Goal: Use online tool/utility: Use online tool/utility

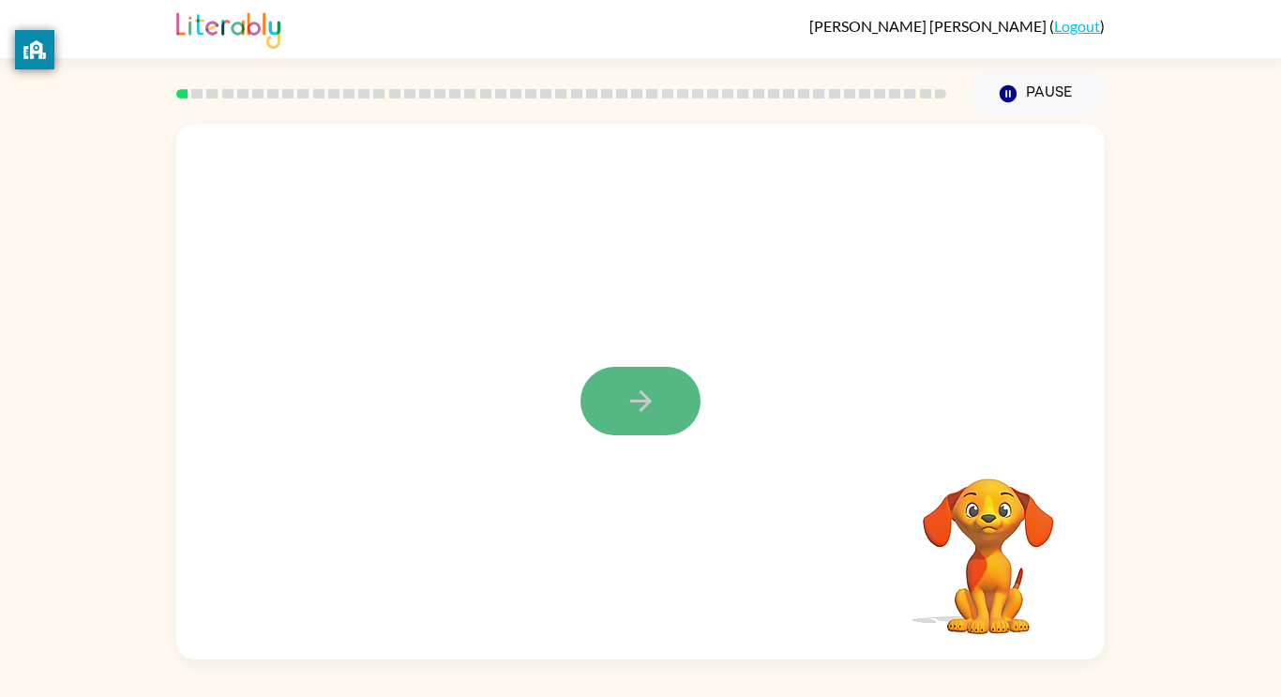
click at [629, 401] on icon "button" at bounding box center [641, 401] width 33 height 33
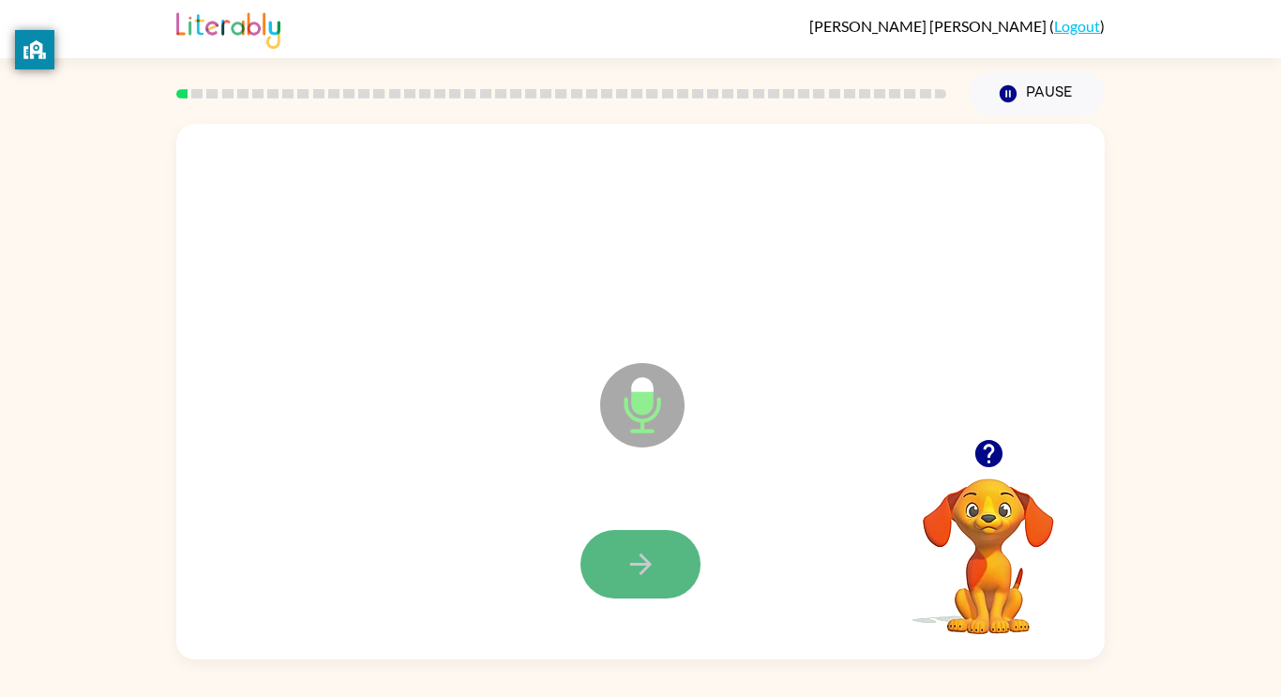
click at [634, 572] on icon "button" at bounding box center [641, 564] width 33 height 33
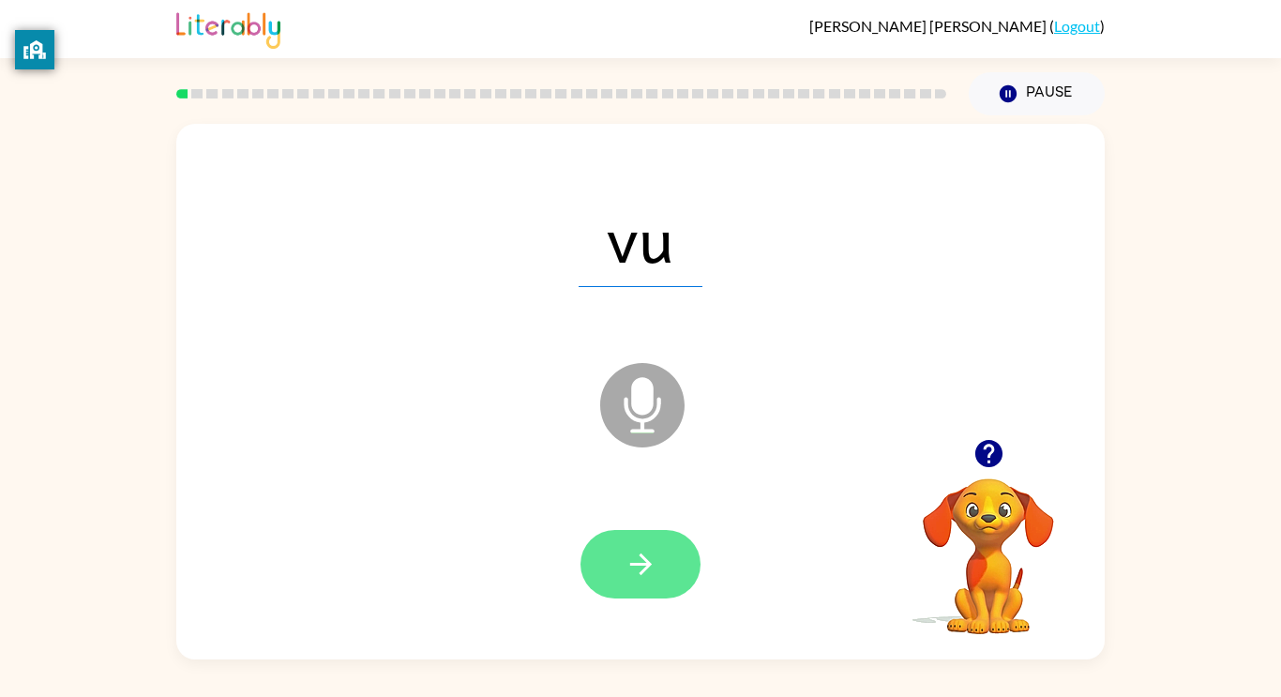
click at [644, 563] on icon "button" at bounding box center [640, 564] width 22 height 22
click at [662, 556] on button "button" at bounding box center [641, 564] width 120 height 68
click at [636, 560] on icon "button" at bounding box center [641, 564] width 33 height 33
click at [617, 561] on button "button" at bounding box center [641, 564] width 120 height 68
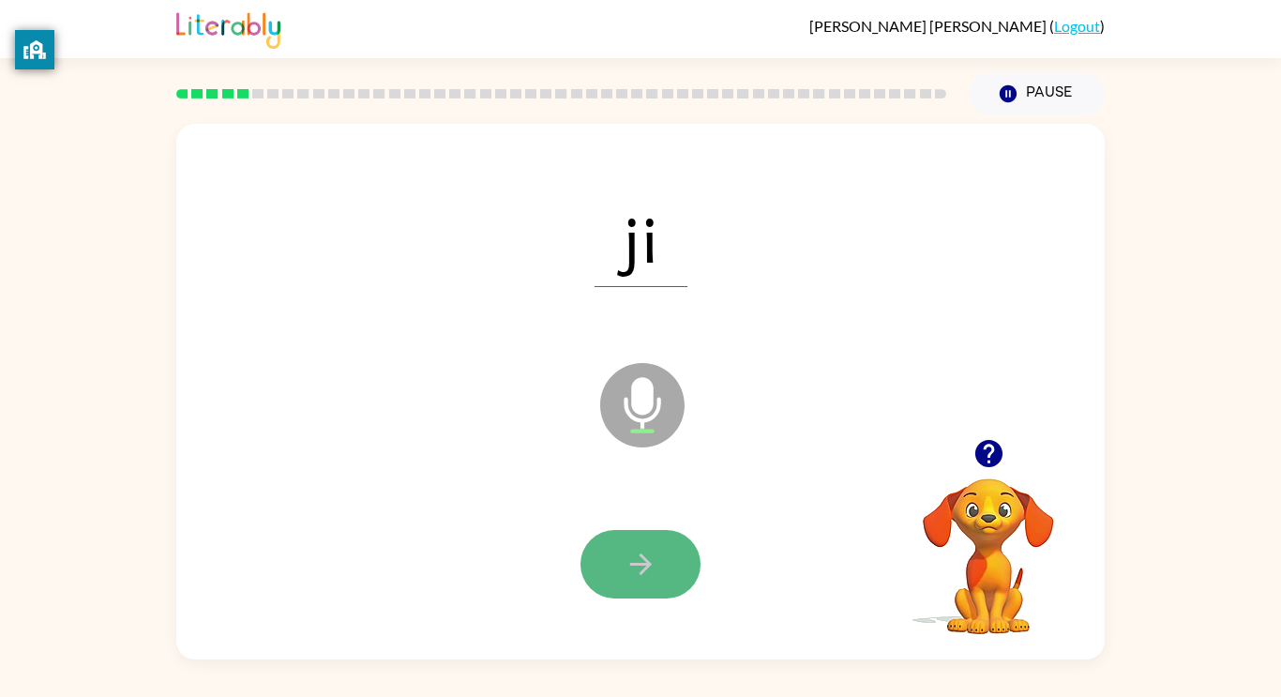
click at [621, 559] on button "button" at bounding box center [641, 564] width 120 height 68
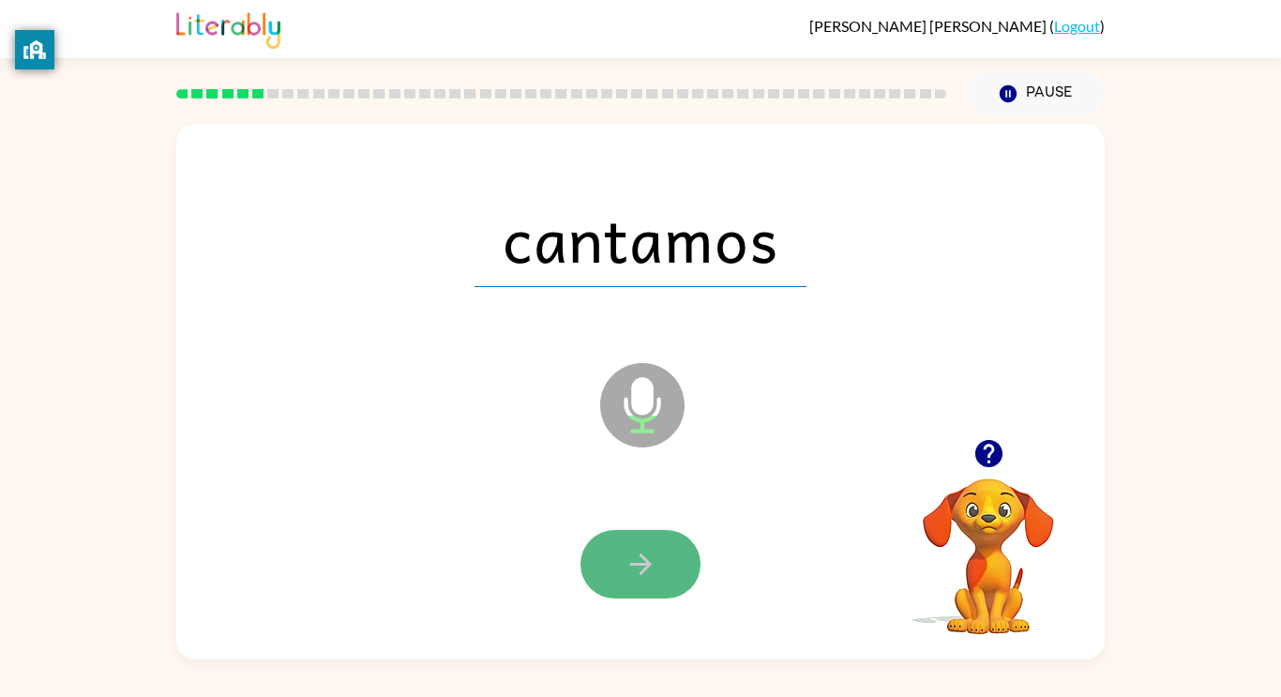
click at [651, 568] on icon "button" at bounding box center [641, 564] width 33 height 33
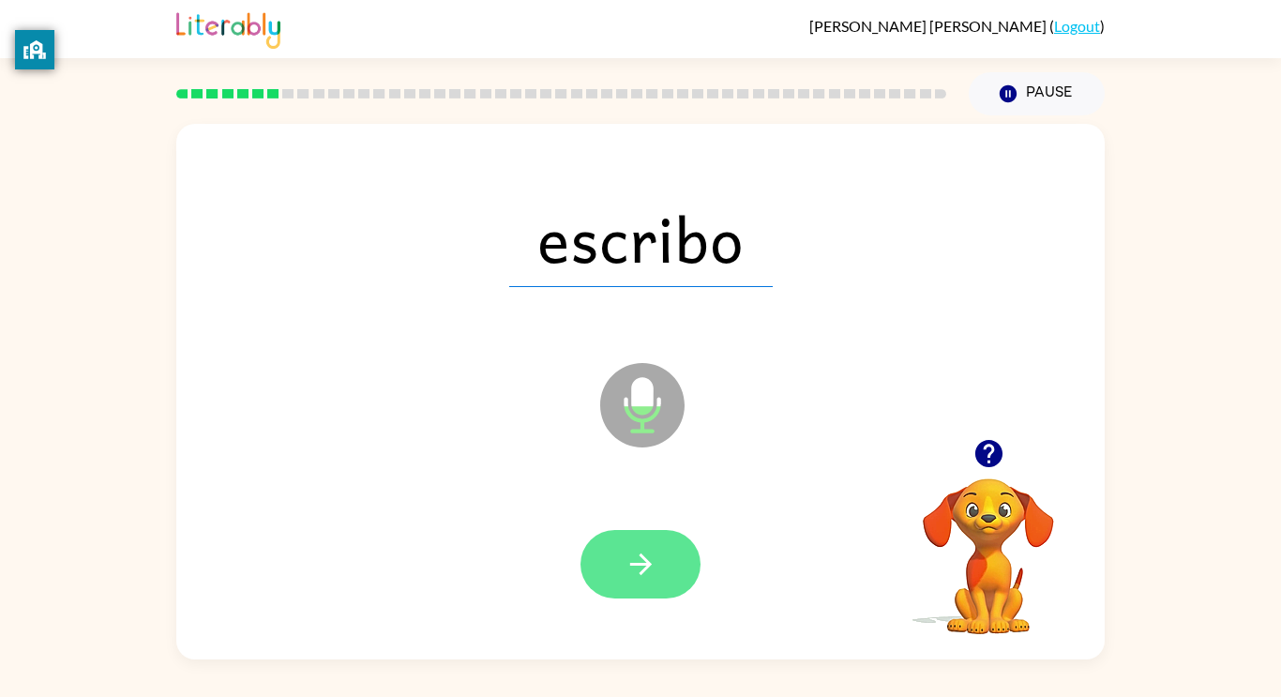
click at [631, 568] on icon "button" at bounding box center [641, 564] width 33 height 33
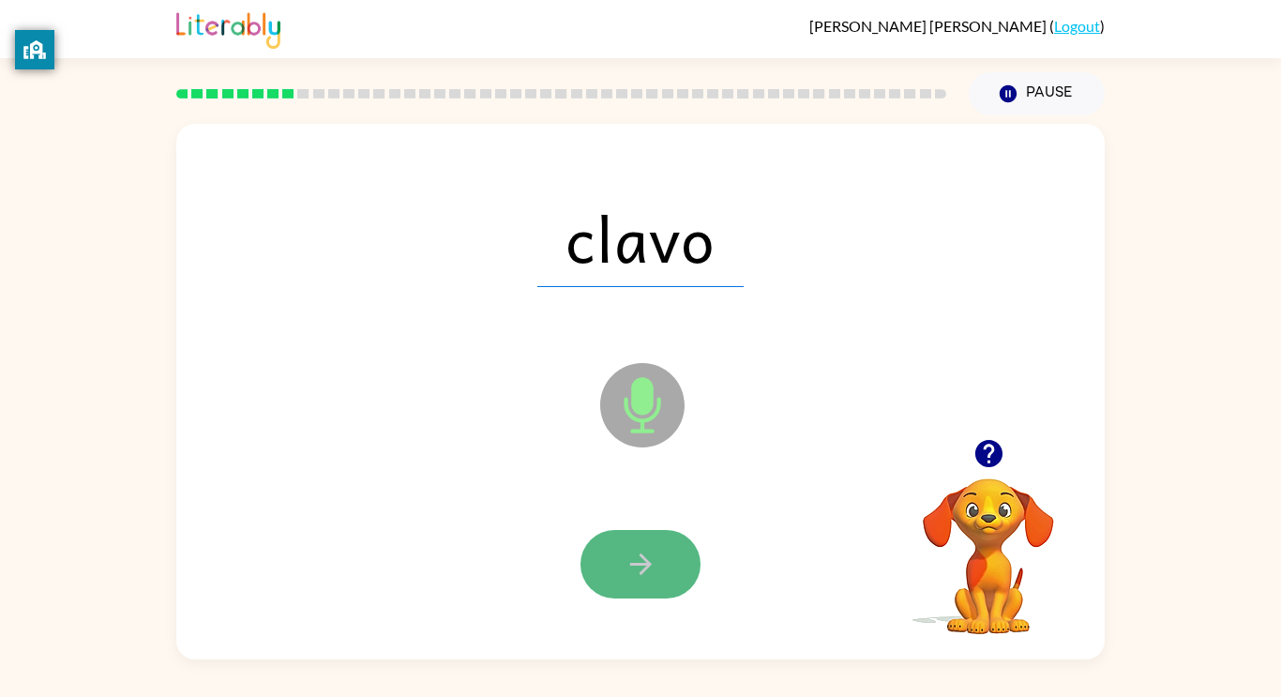
click at [638, 568] on icon "button" at bounding box center [641, 564] width 33 height 33
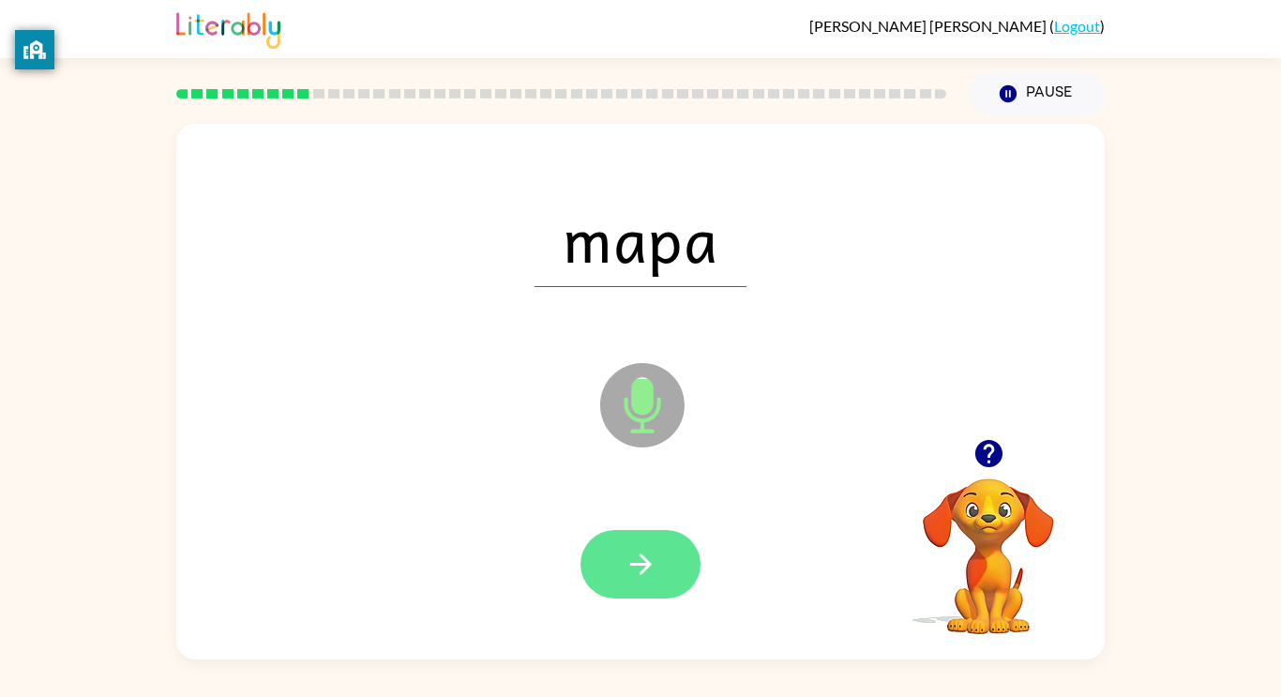
click at [614, 556] on button "button" at bounding box center [641, 564] width 120 height 68
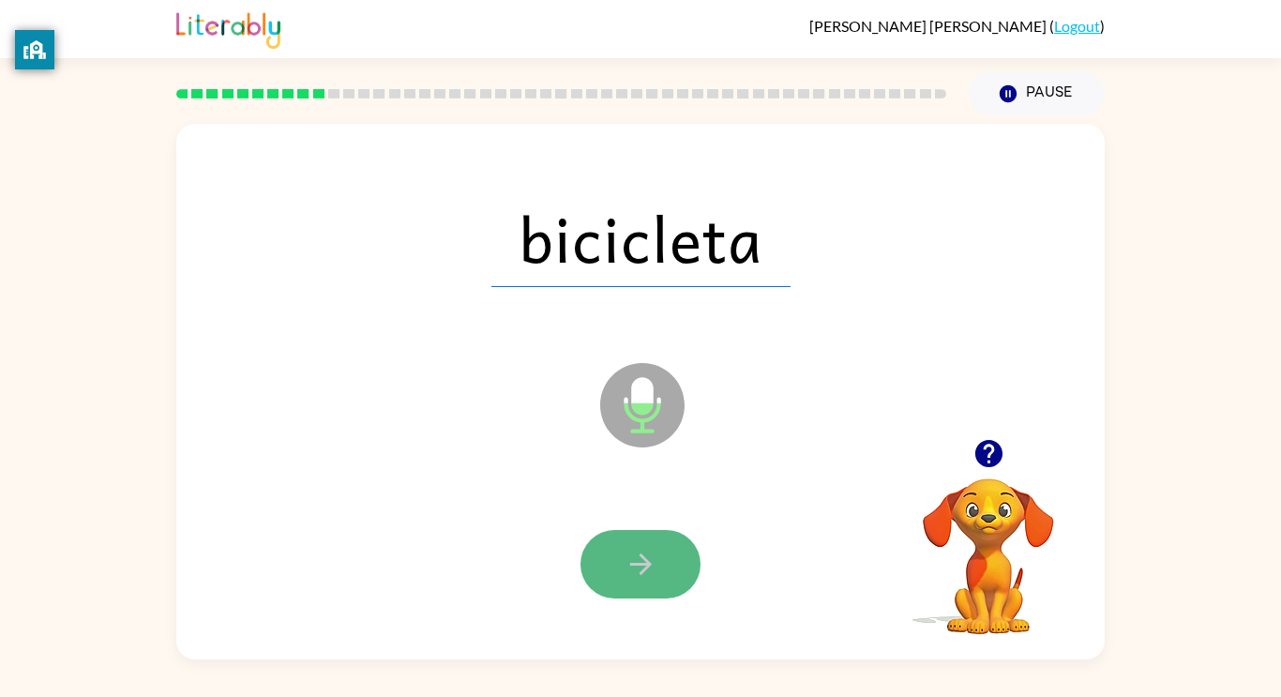
click at [636, 541] on button "button" at bounding box center [641, 564] width 120 height 68
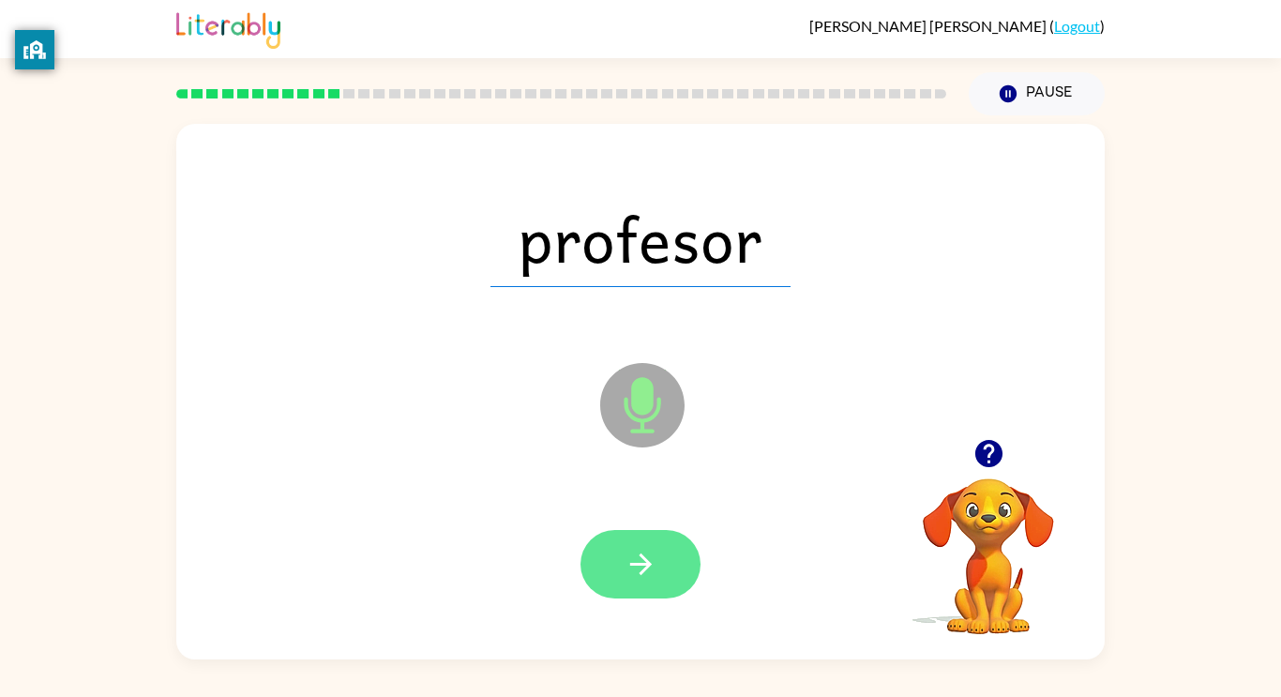
click at [648, 563] on icon "button" at bounding box center [640, 564] width 22 height 22
click at [634, 553] on icon "button" at bounding box center [641, 564] width 33 height 33
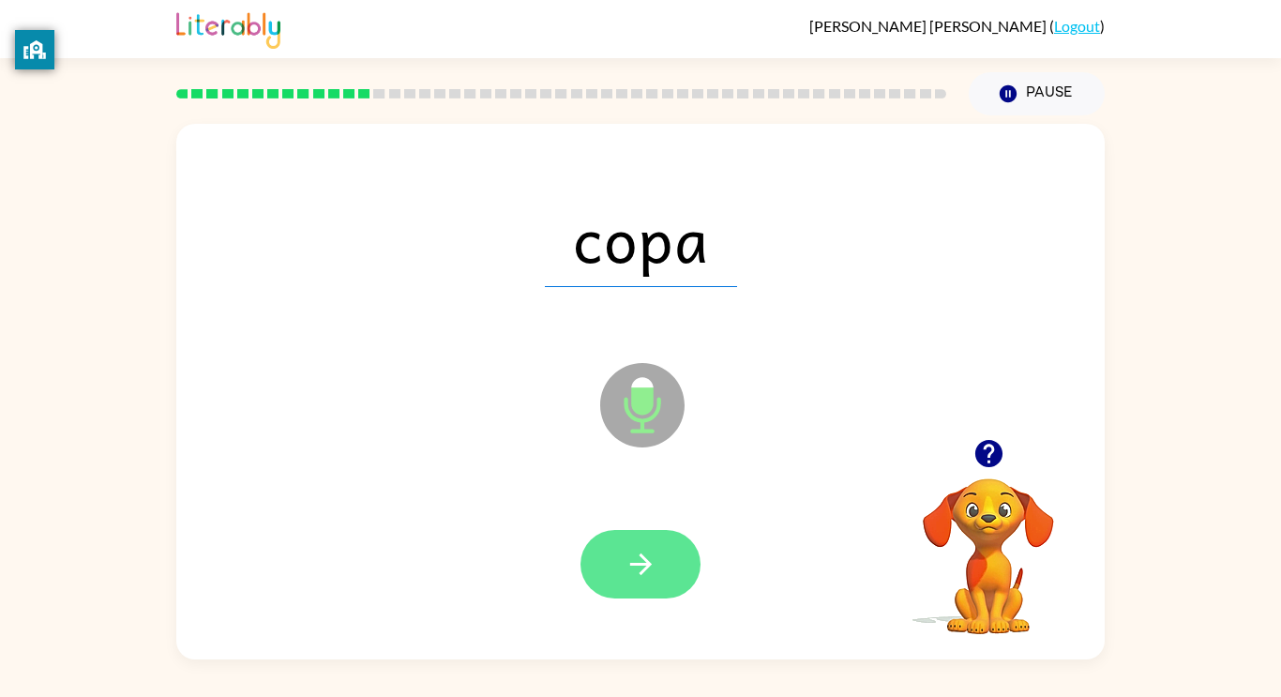
click at [614, 570] on button "button" at bounding box center [641, 564] width 120 height 68
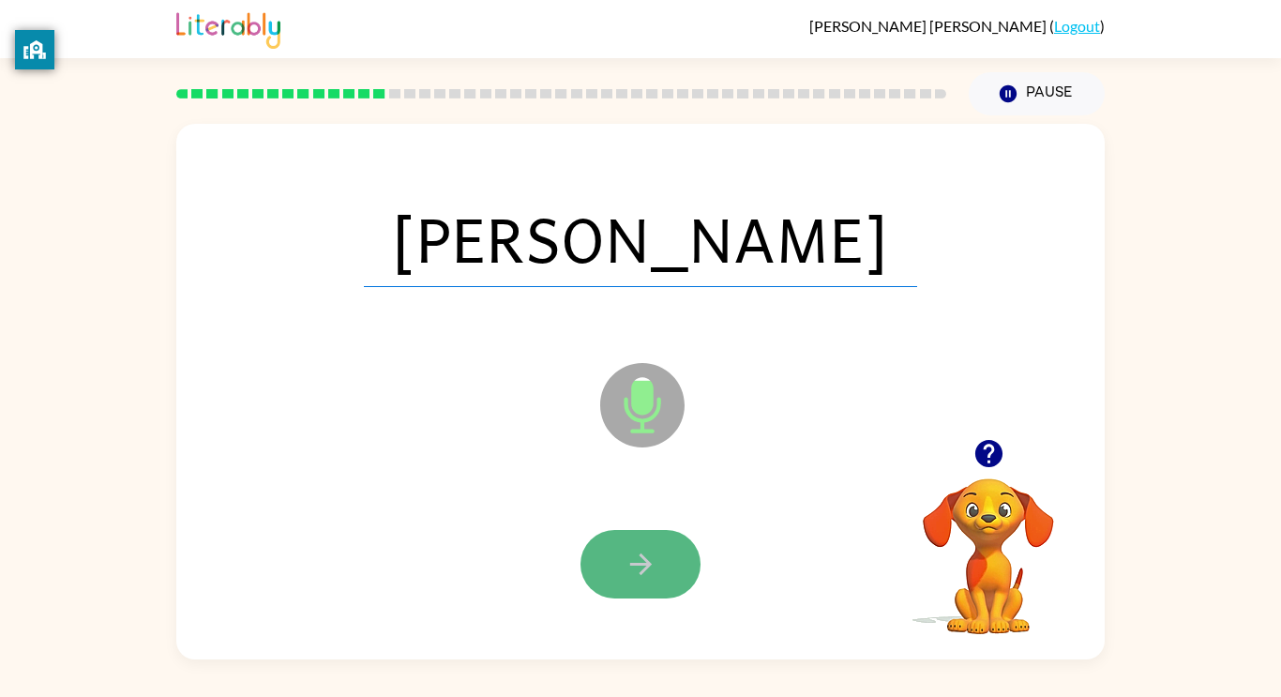
click at [625, 561] on icon "button" at bounding box center [641, 564] width 33 height 33
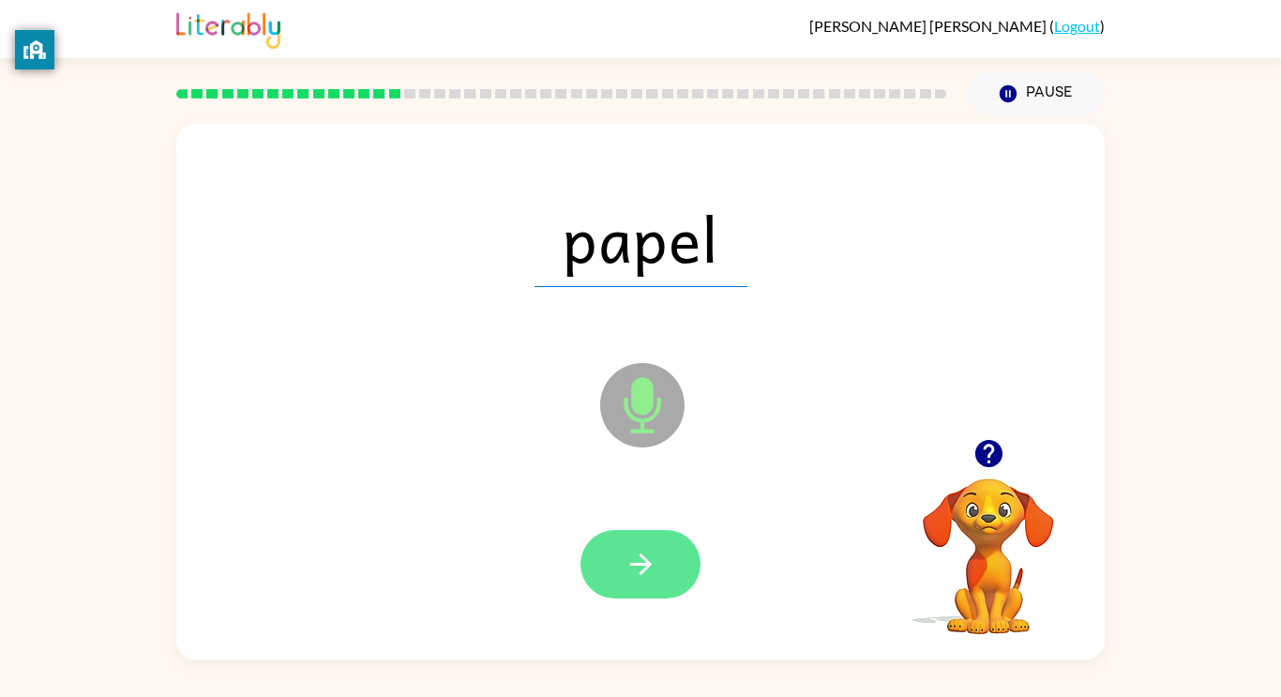
click at [625, 568] on icon "button" at bounding box center [641, 564] width 33 height 33
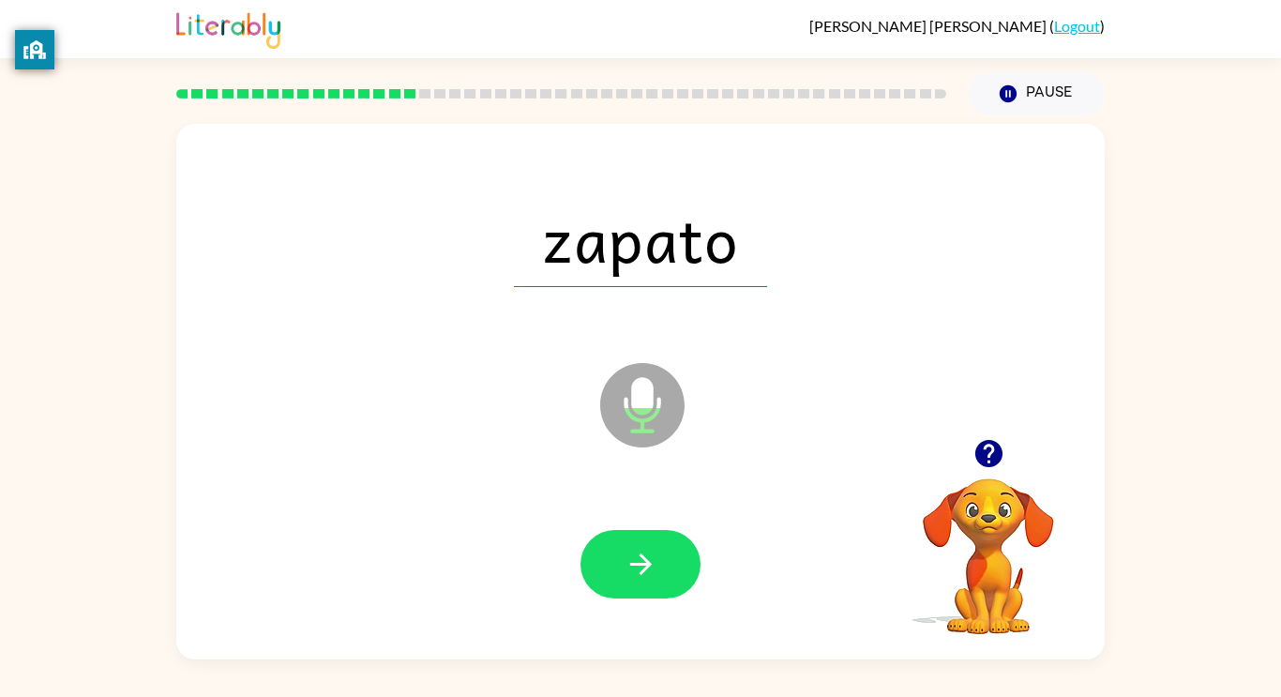
click at [625, 569] on icon "button" at bounding box center [641, 564] width 33 height 33
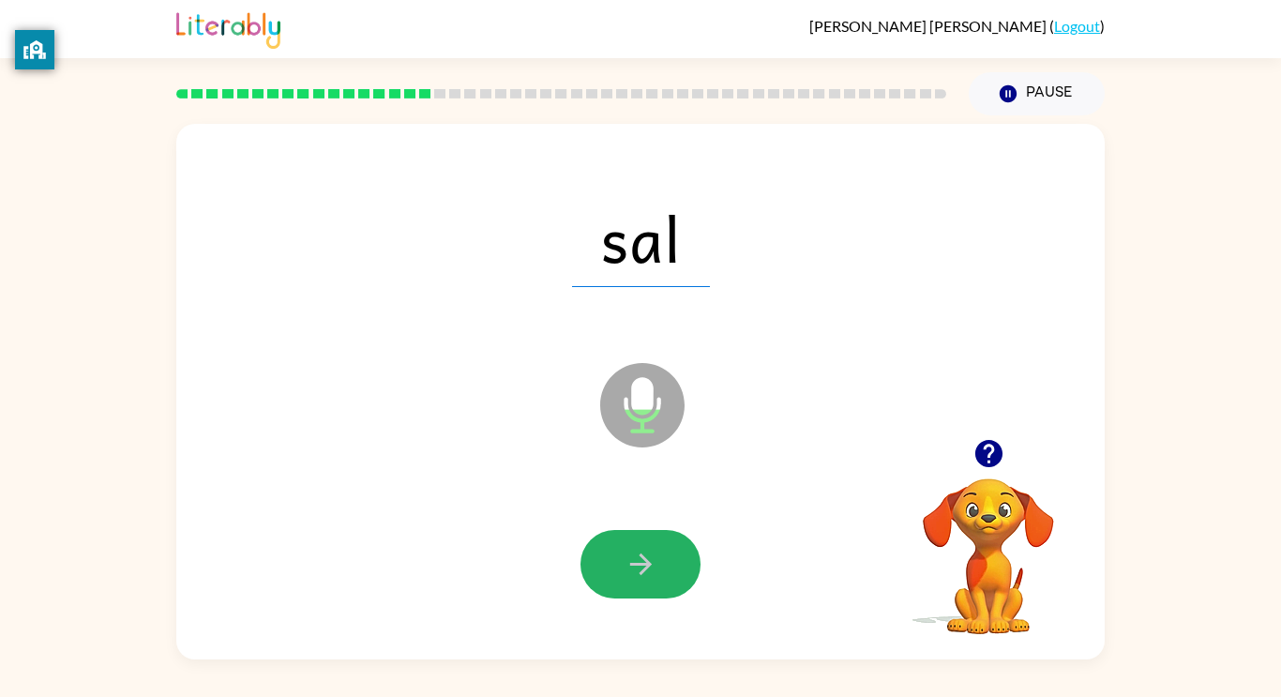
click at [625, 569] on icon "button" at bounding box center [641, 564] width 33 height 33
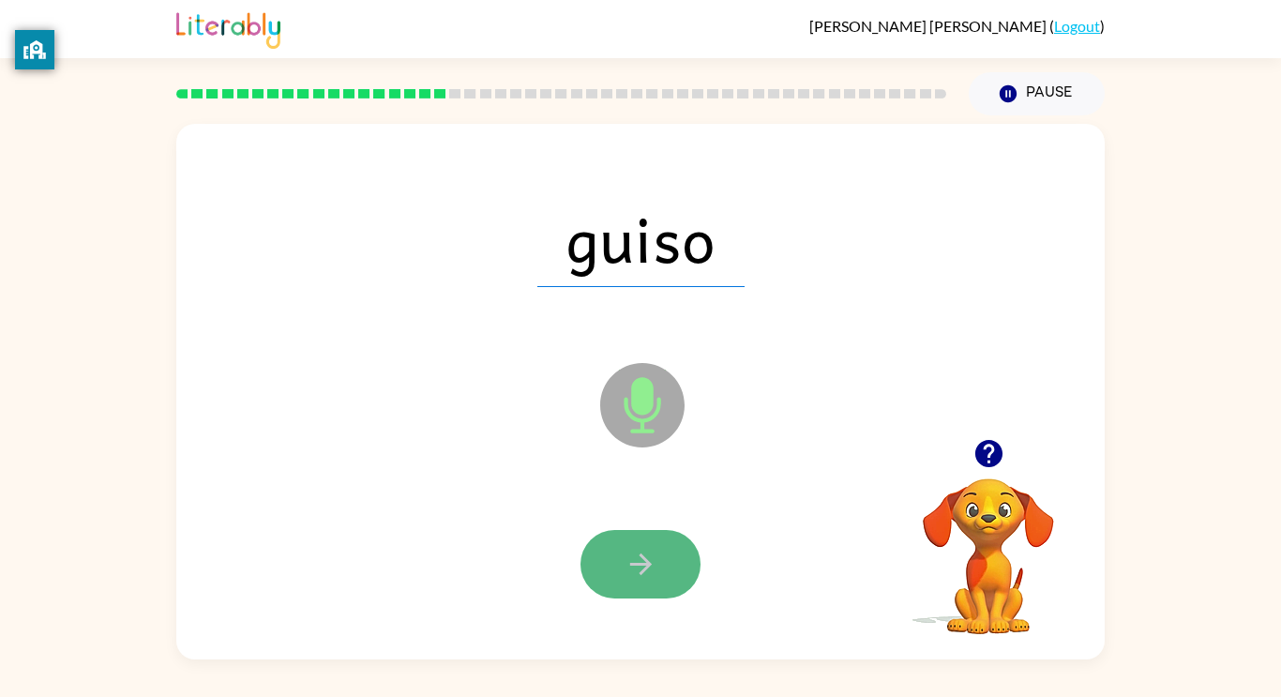
click at [634, 583] on button "button" at bounding box center [641, 564] width 120 height 68
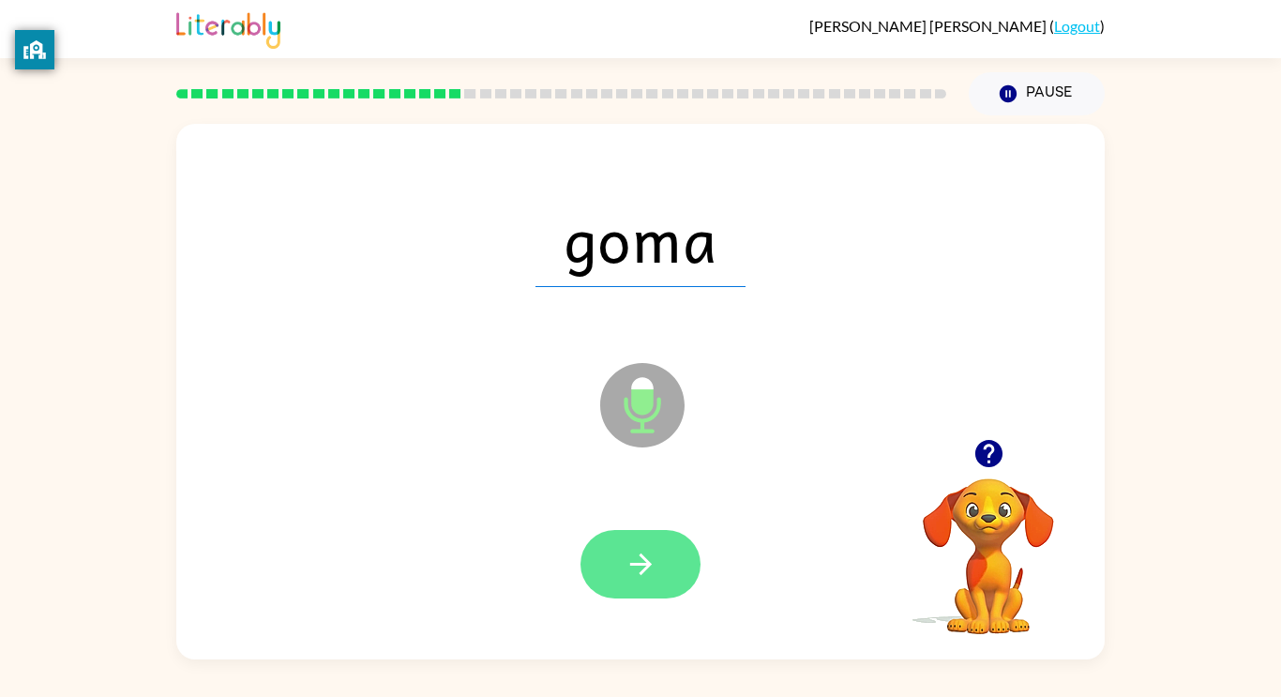
click at [658, 576] on button "button" at bounding box center [641, 564] width 120 height 68
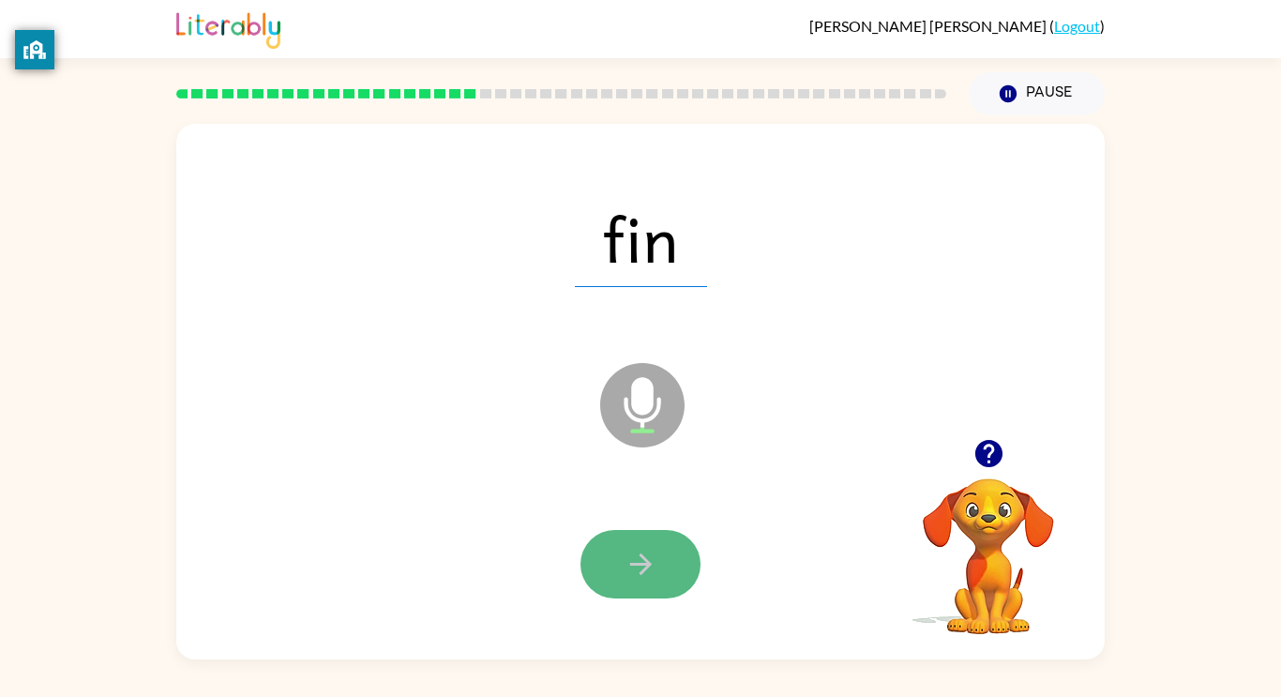
click at [632, 549] on icon "button" at bounding box center [641, 564] width 33 height 33
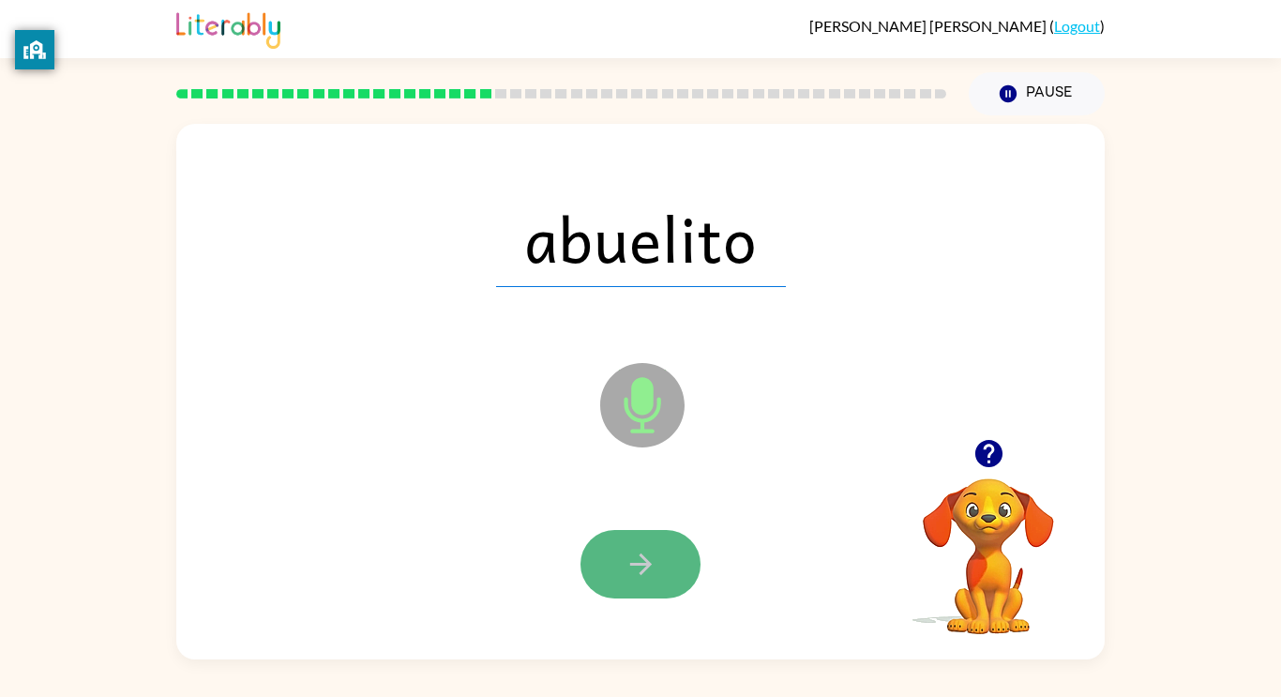
click at [631, 549] on icon "button" at bounding box center [641, 564] width 33 height 33
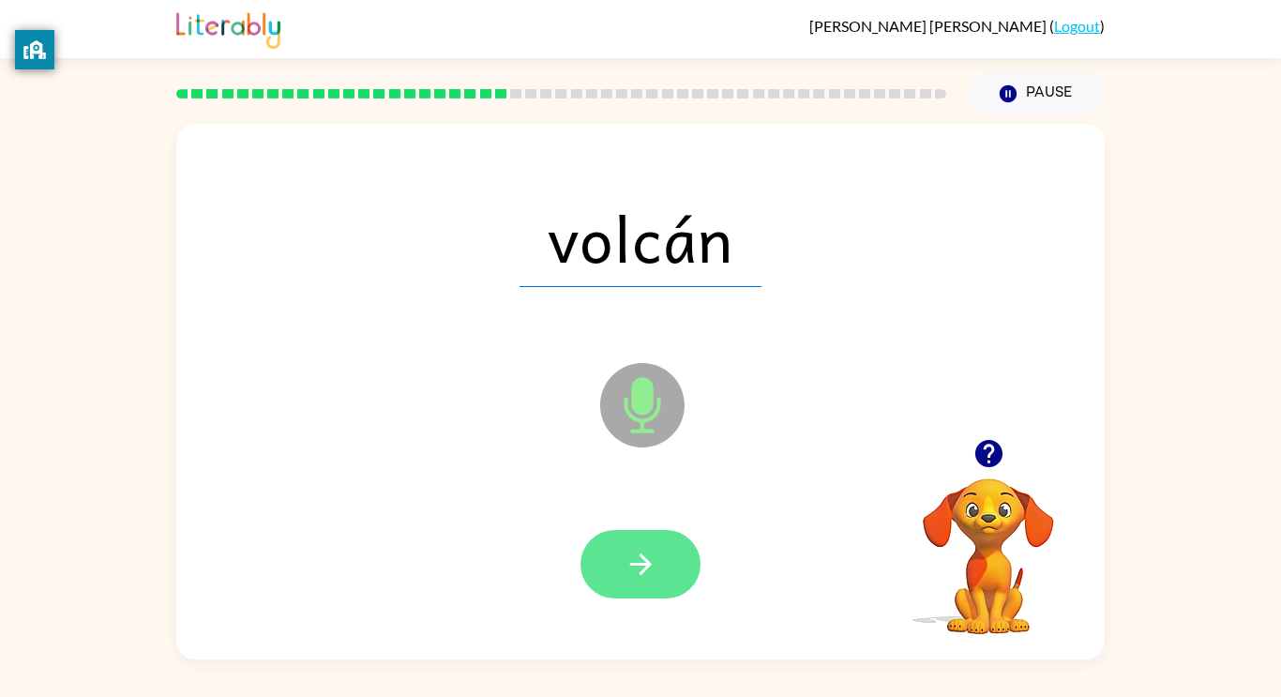
click at [629, 553] on icon "button" at bounding box center [641, 564] width 33 height 33
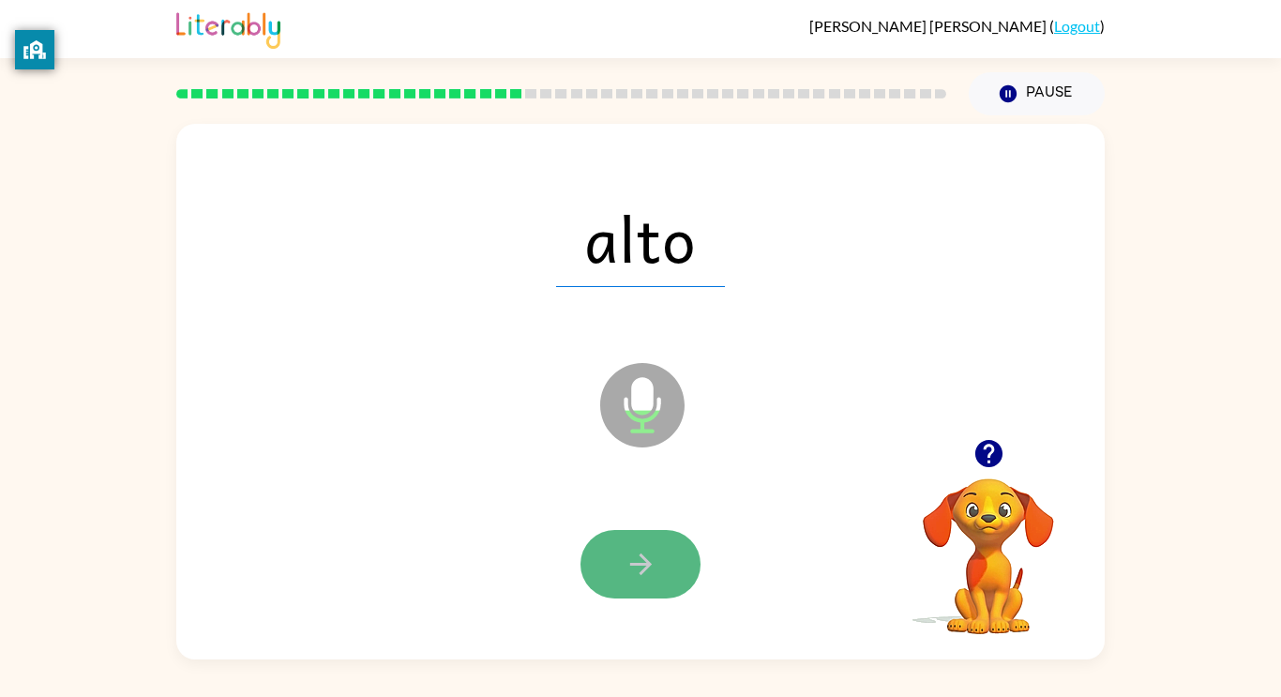
click at [635, 561] on icon "button" at bounding box center [641, 564] width 33 height 33
click at [614, 562] on button "button" at bounding box center [641, 564] width 120 height 68
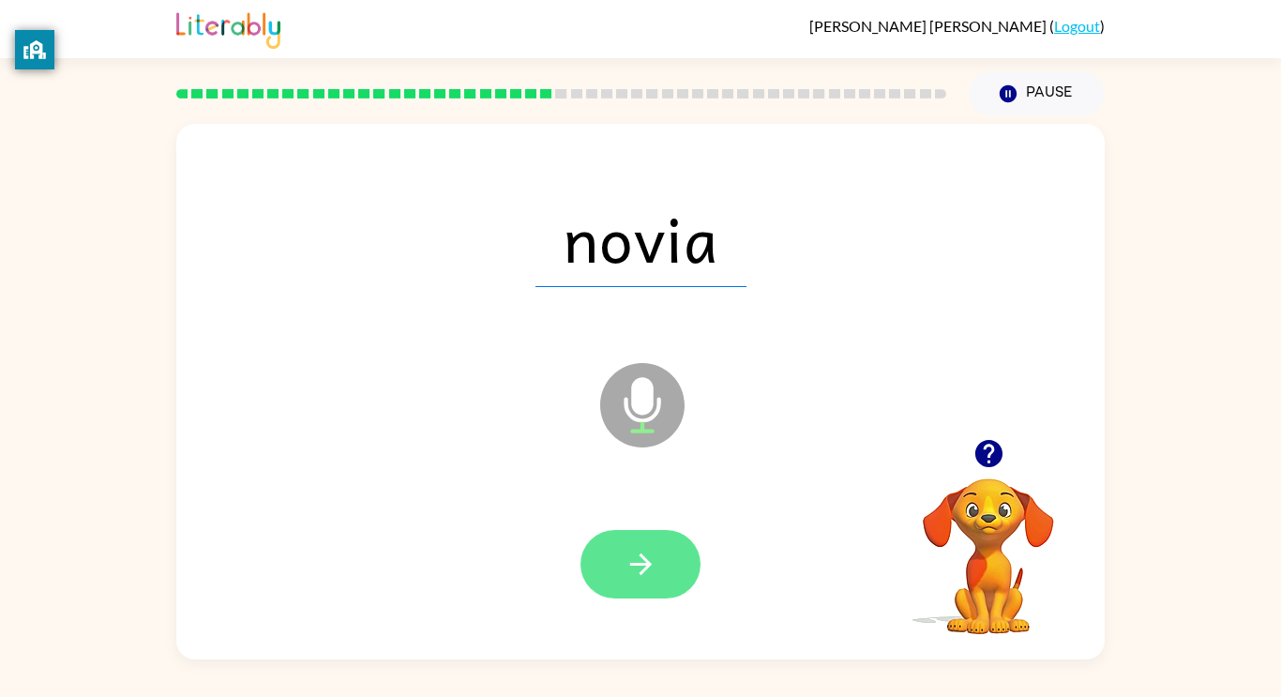
click at [625, 553] on icon "button" at bounding box center [641, 564] width 33 height 33
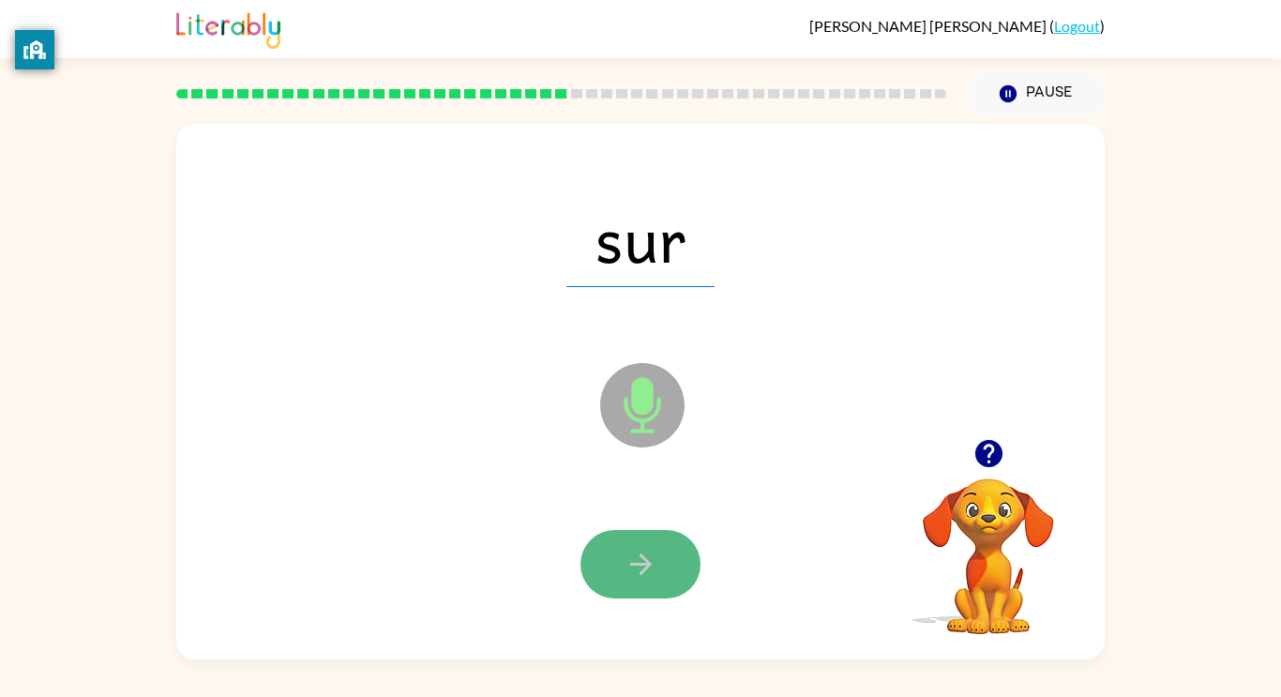
click at [625, 562] on icon "button" at bounding box center [641, 564] width 33 height 33
click at [625, 567] on icon "button" at bounding box center [641, 564] width 33 height 33
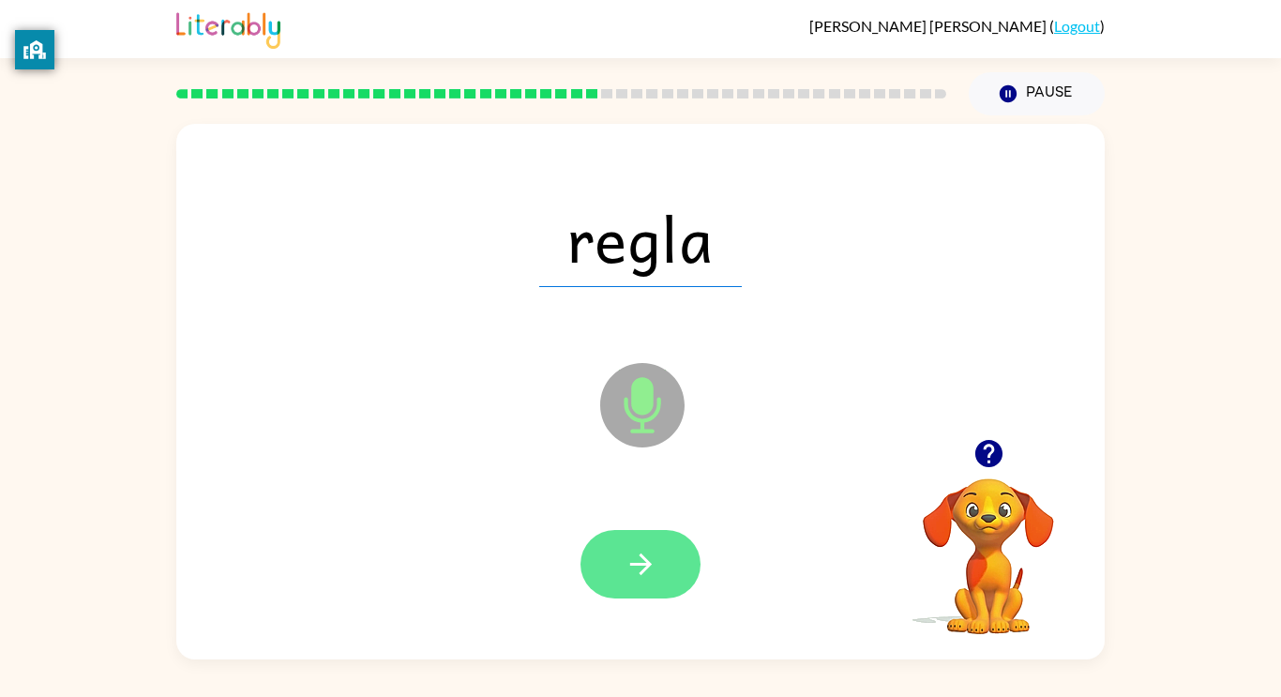
click at [650, 567] on icon "button" at bounding box center [641, 564] width 33 height 33
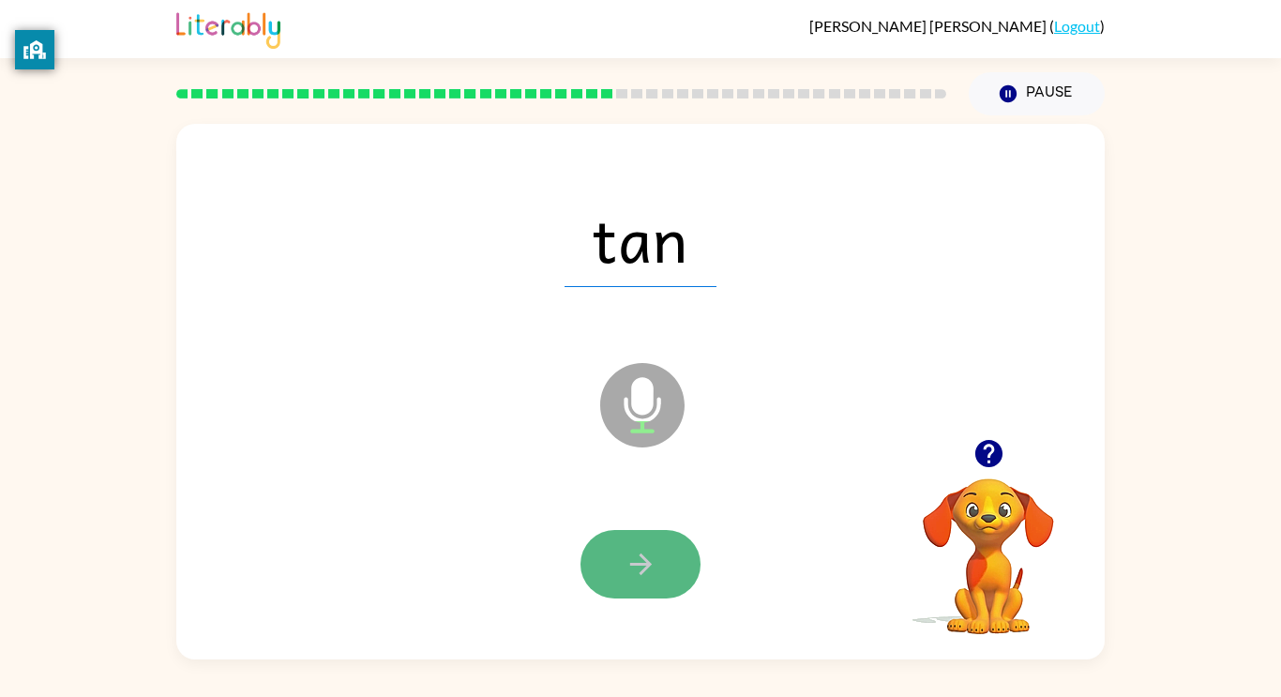
click at [639, 561] on icon "button" at bounding box center [641, 564] width 33 height 33
click at [645, 572] on icon "button" at bounding box center [641, 564] width 33 height 33
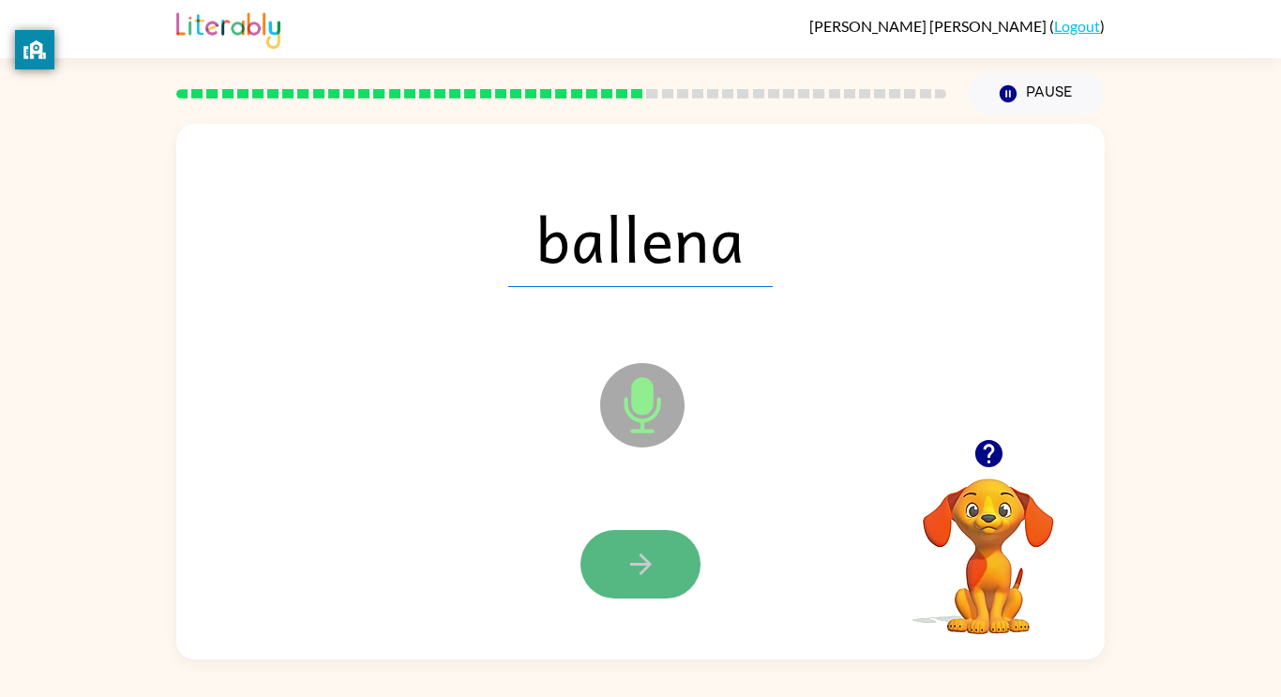
click at [626, 581] on button "button" at bounding box center [641, 564] width 120 height 68
click at [626, 565] on icon "button" at bounding box center [641, 564] width 33 height 33
click at [648, 556] on icon "button" at bounding box center [641, 564] width 33 height 33
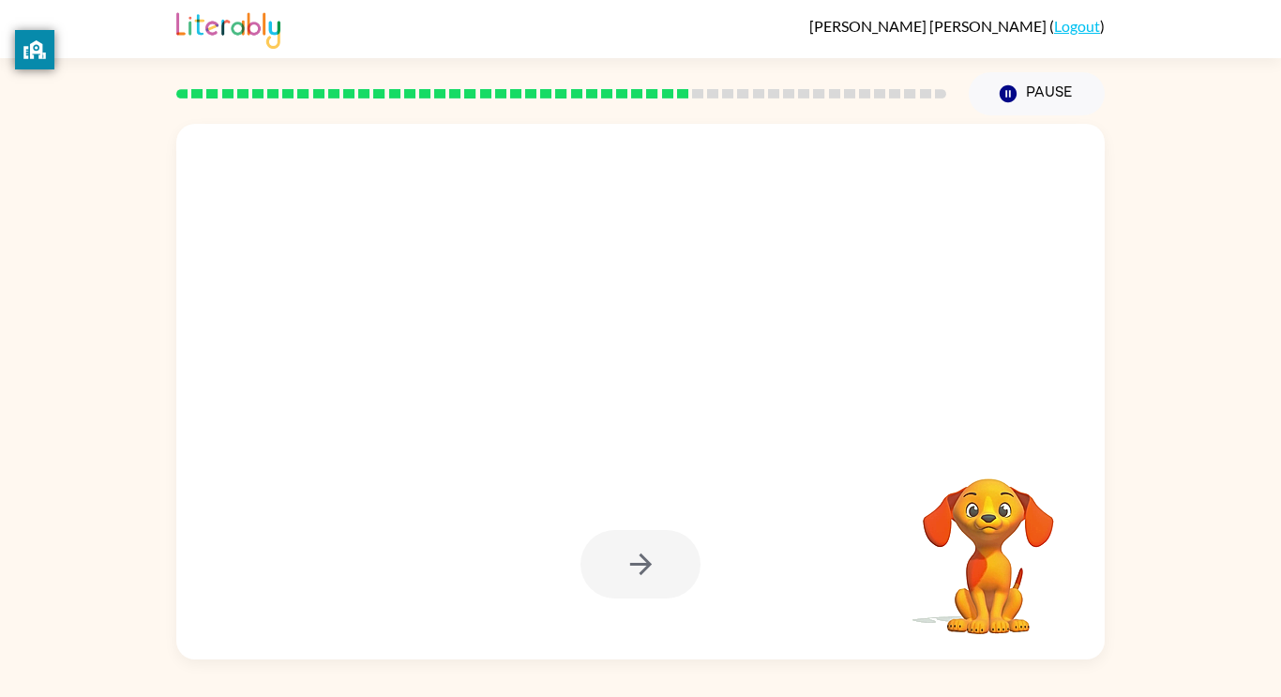
click at [644, 558] on div at bounding box center [641, 564] width 120 height 68
click at [659, 558] on div at bounding box center [641, 564] width 120 height 68
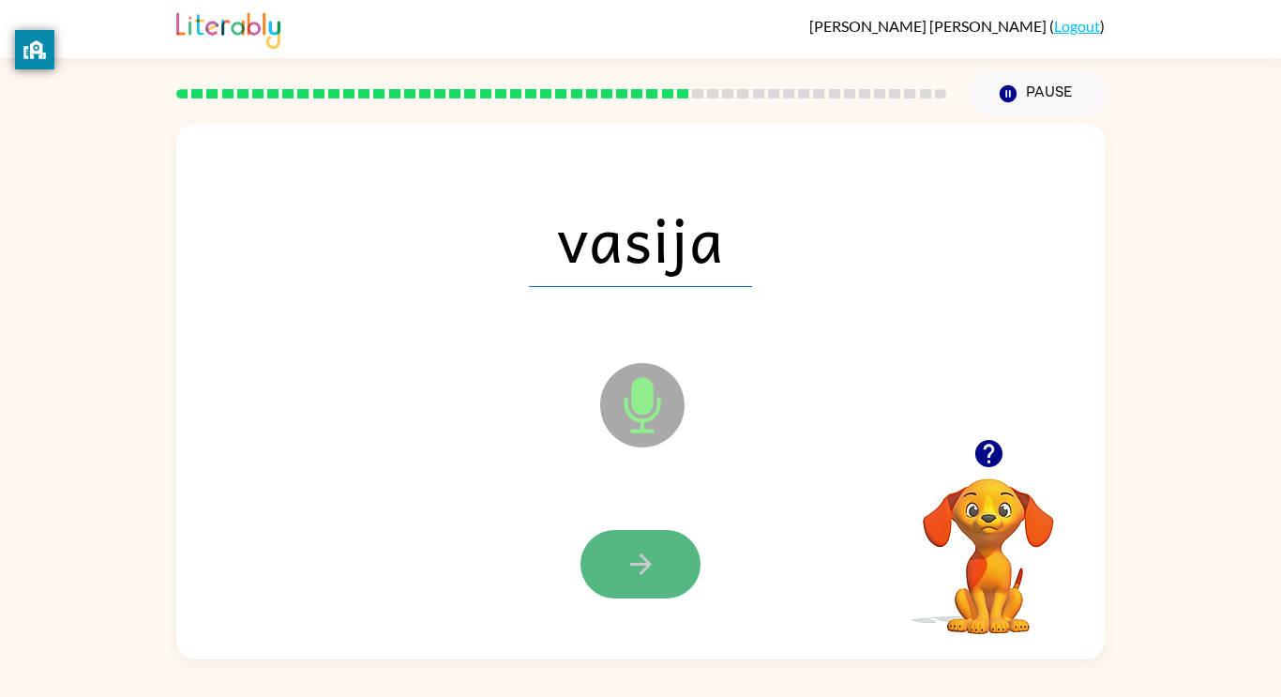
click at [634, 564] on icon "button" at bounding box center [640, 564] width 22 height 22
click at [643, 565] on icon "button" at bounding box center [640, 564] width 22 height 22
click at [637, 566] on icon "button" at bounding box center [641, 564] width 33 height 33
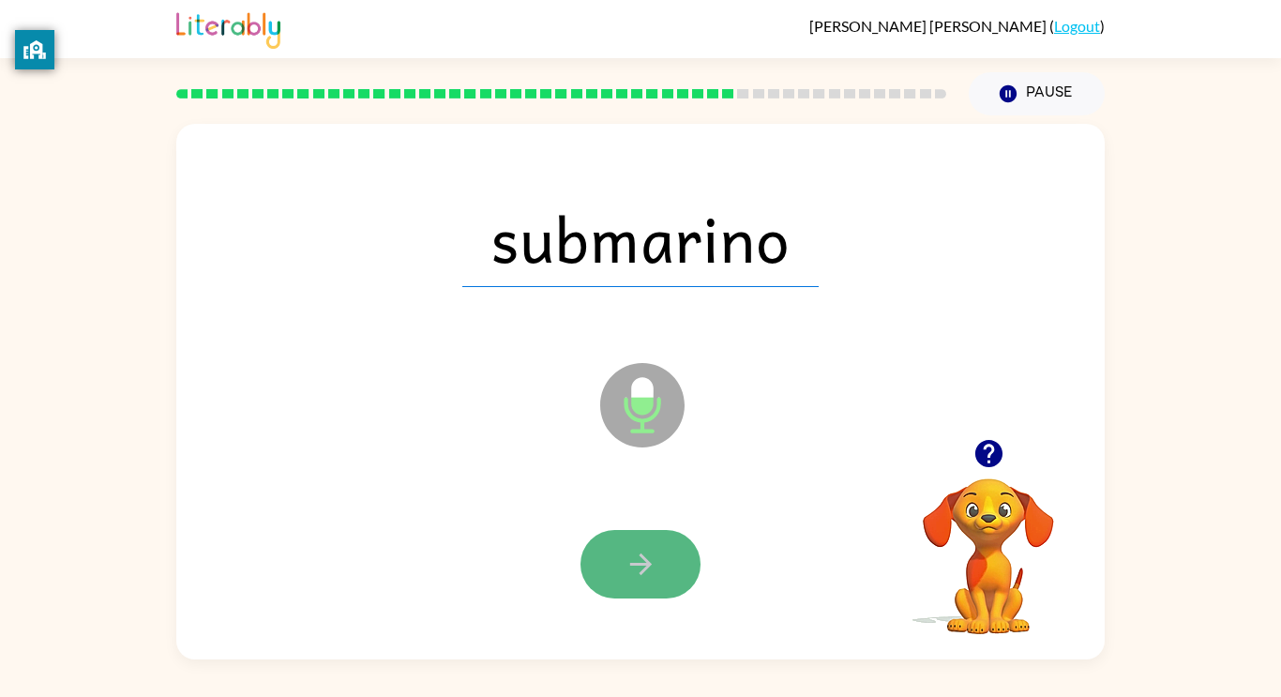
click at [620, 553] on button "button" at bounding box center [641, 564] width 120 height 68
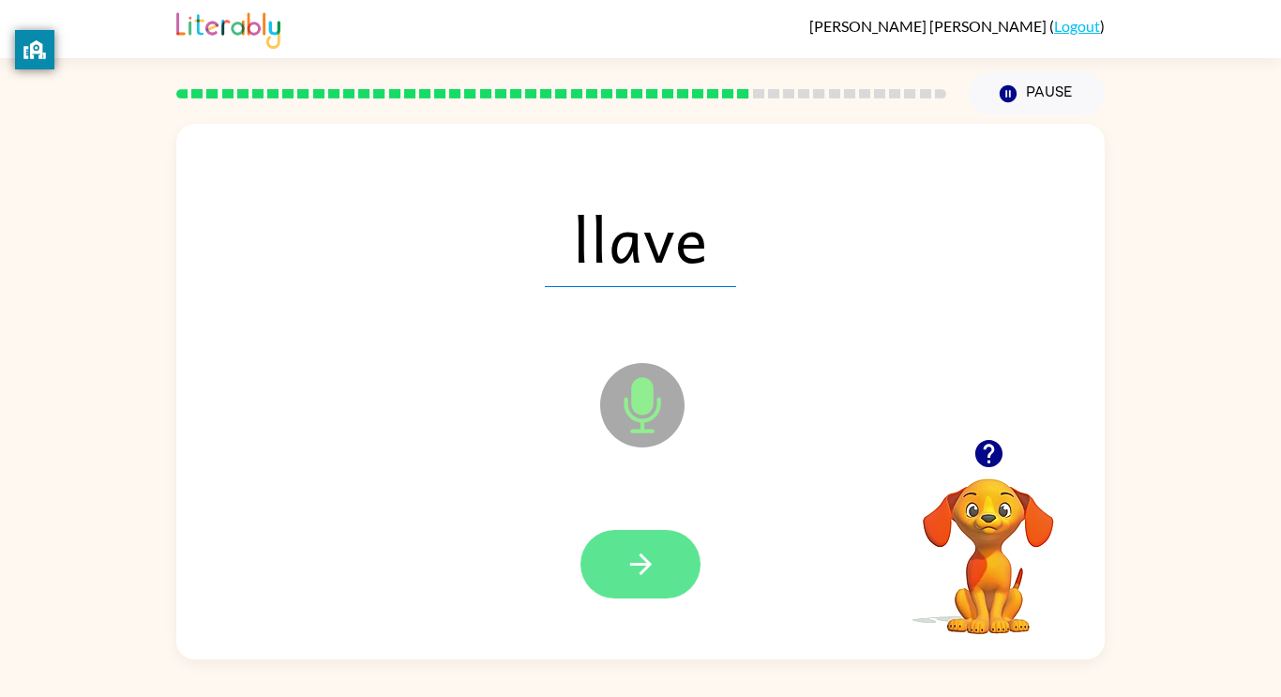
click at [620, 556] on button "button" at bounding box center [641, 564] width 120 height 68
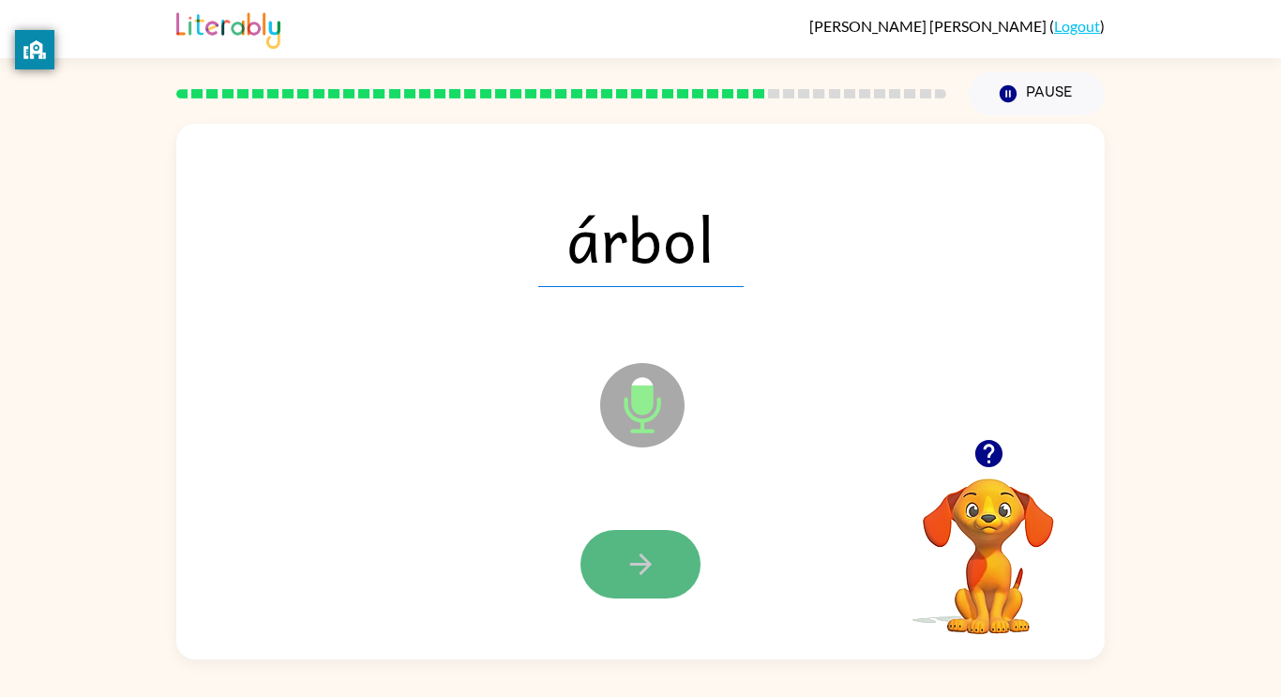
click at [640, 571] on icon "button" at bounding box center [641, 564] width 33 height 33
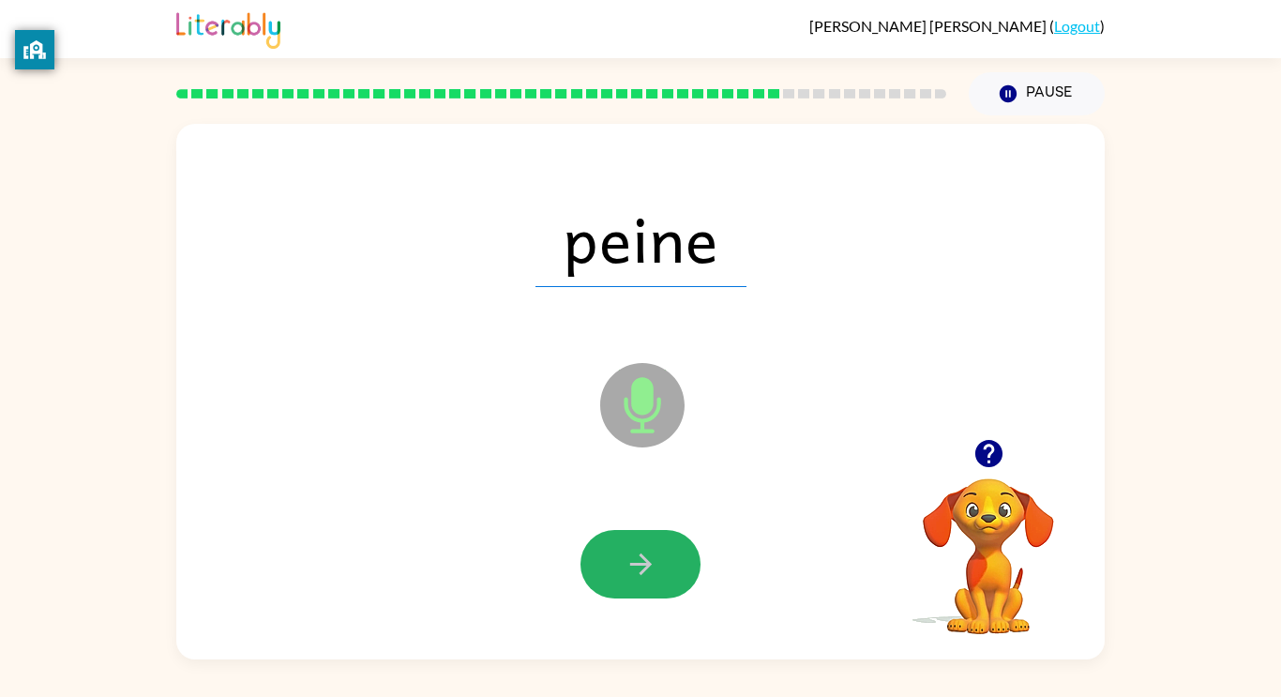
click at [647, 583] on button "button" at bounding box center [641, 564] width 120 height 68
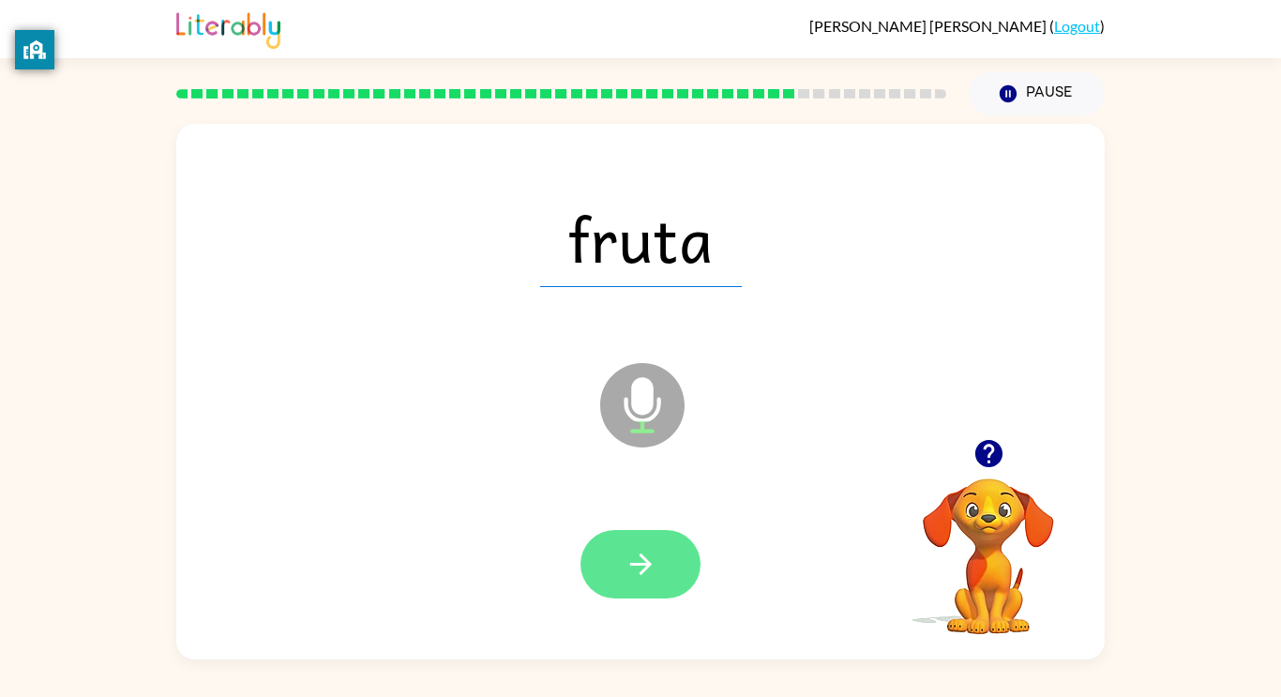
click at [632, 567] on icon "button" at bounding box center [641, 564] width 33 height 33
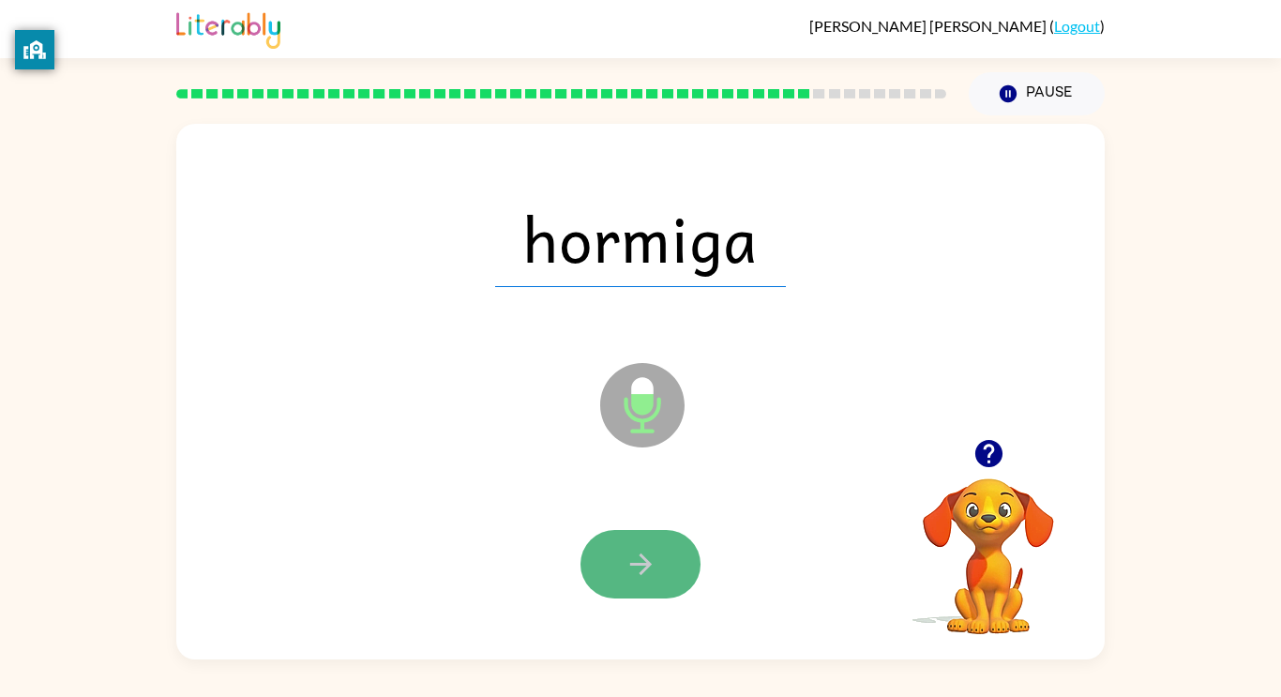
click at [634, 566] on icon "button" at bounding box center [641, 564] width 33 height 33
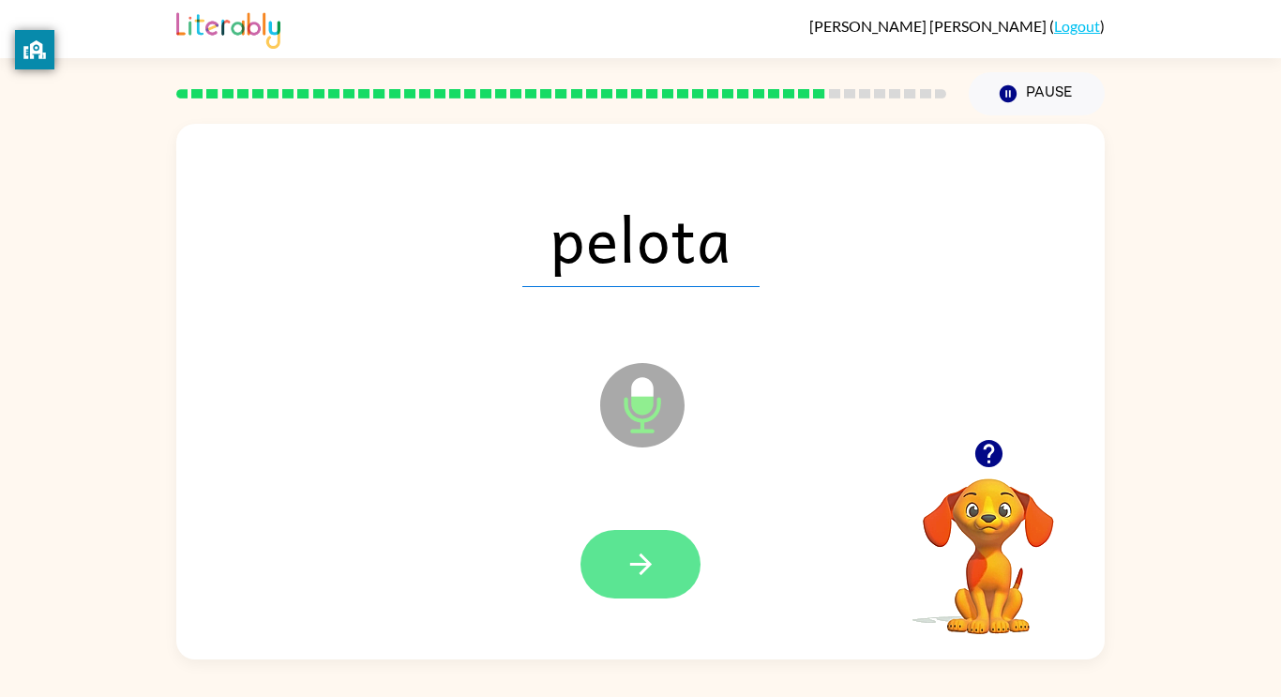
click at [638, 566] on icon "button" at bounding box center [641, 564] width 33 height 33
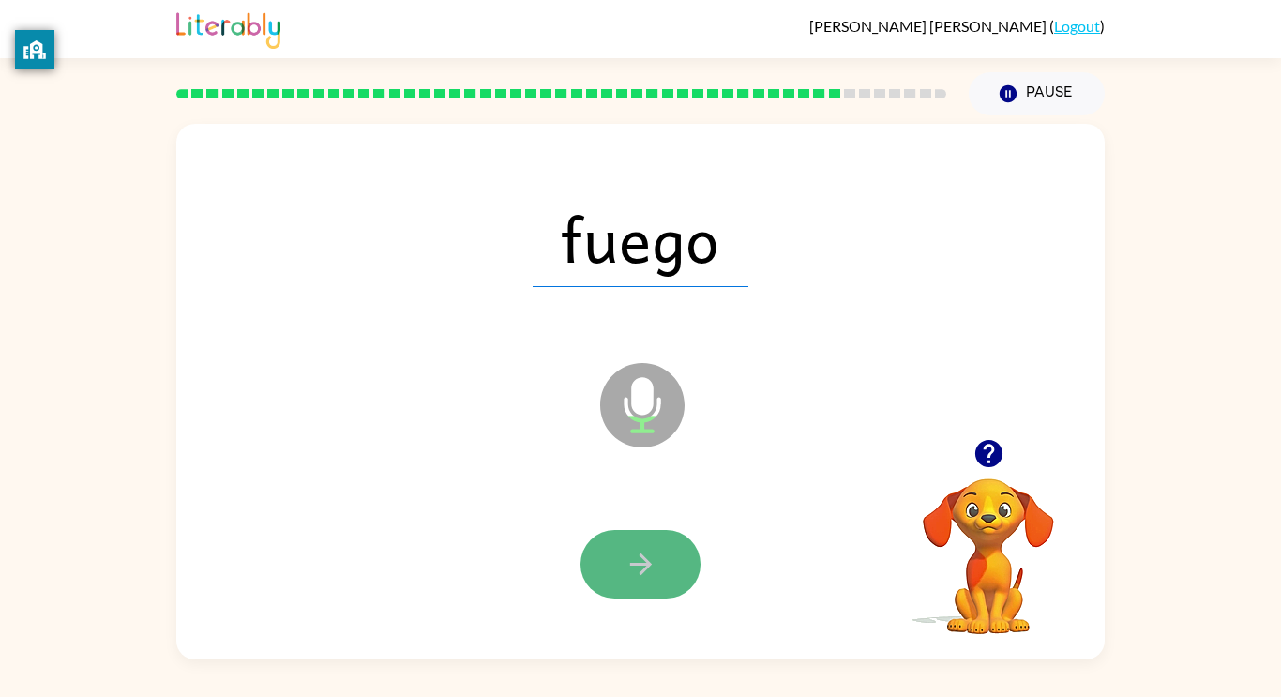
click at [634, 561] on icon "button" at bounding box center [641, 564] width 33 height 33
click at [634, 561] on div at bounding box center [641, 564] width 120 height 68
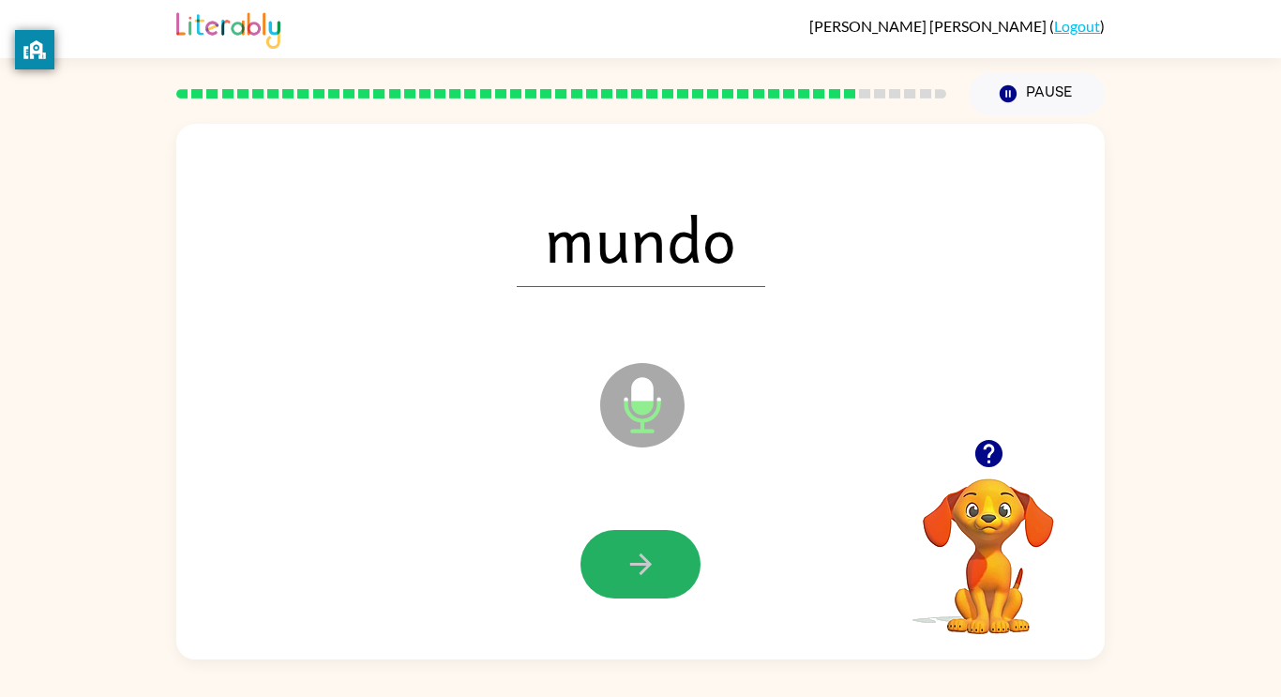
click at [641, 565] on icon "button" at bounding box center [641, 564] width 33 height 33
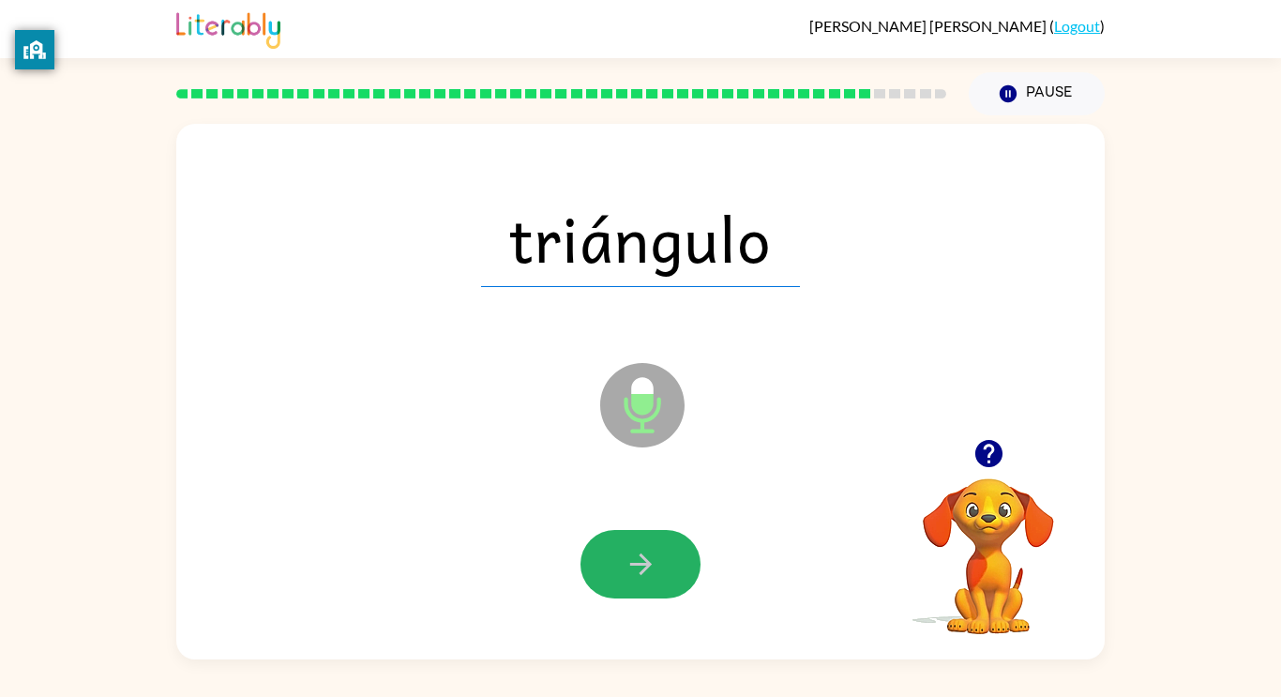
click at [641, 565] on icon "button" at bounding box center [641, 564] width 33 height 33
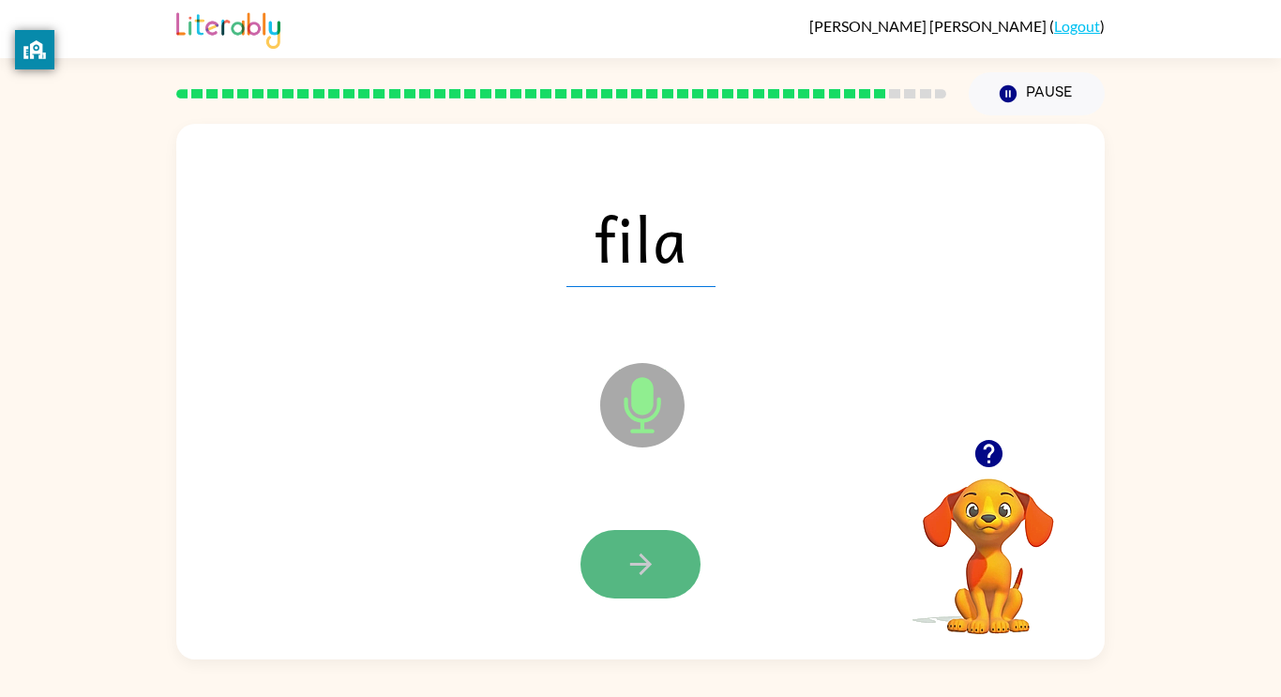
click at [599, 566] on button "button" at bounding box center [641, 564] width 120 height 68
click at [633, 561] on icon "button" at bounding box center [641, 564] width 33 height 33
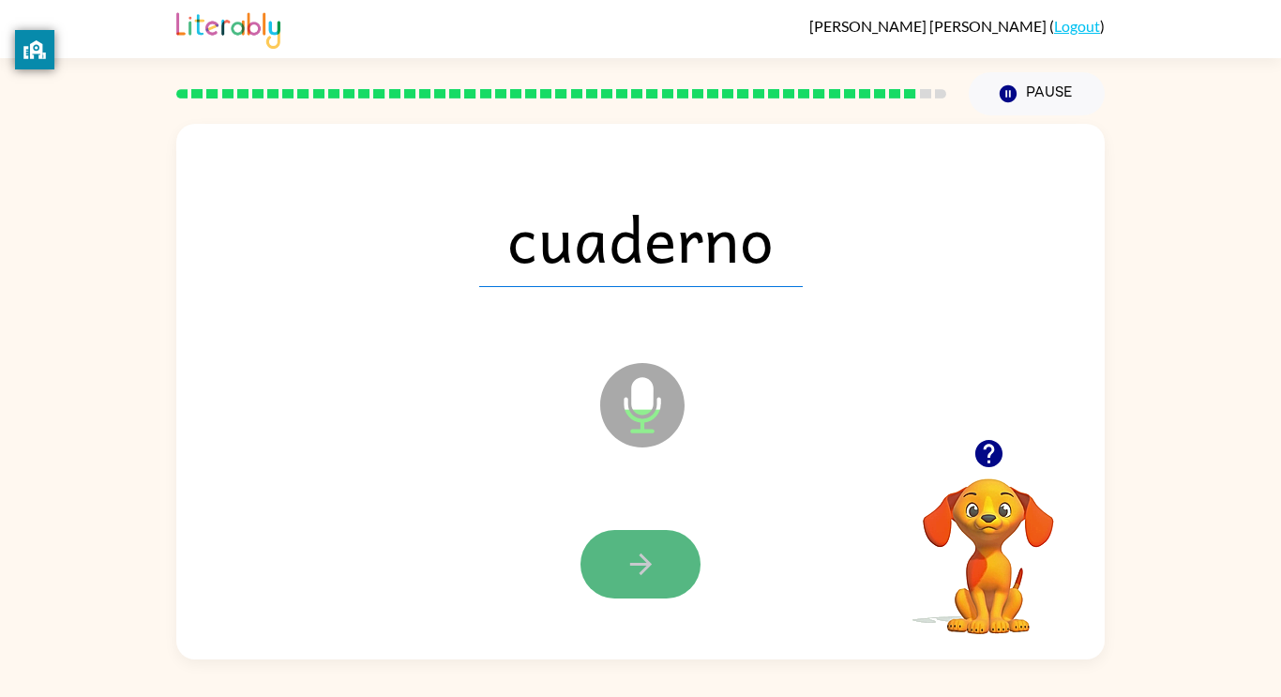
click at [623, 562] on button "button" at bounding box center [641, 564] width 120 height 68
click at [629, 571] on icon "button" at bounding box center [641, 564] width 33 height 33
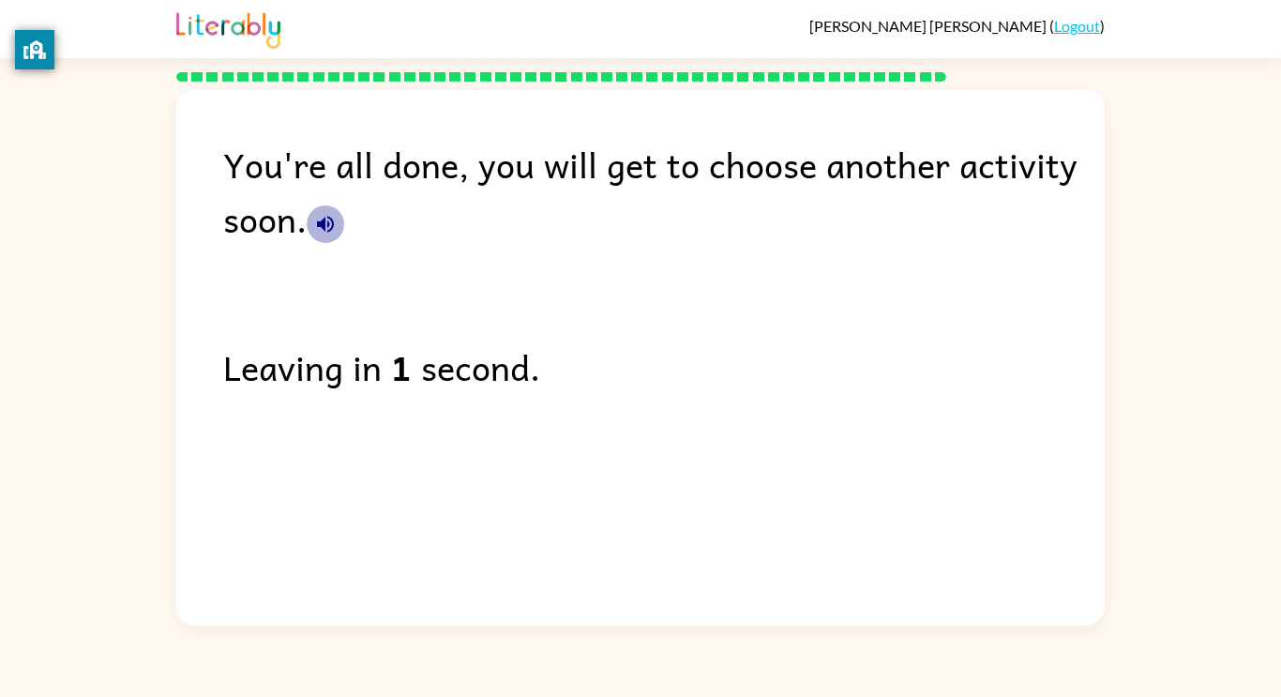
click at [332, 221] on icon "button" at bounding box center [325, 224] width 17 height 17
